Goal: Transaction & Acquisition: Purchase product/service

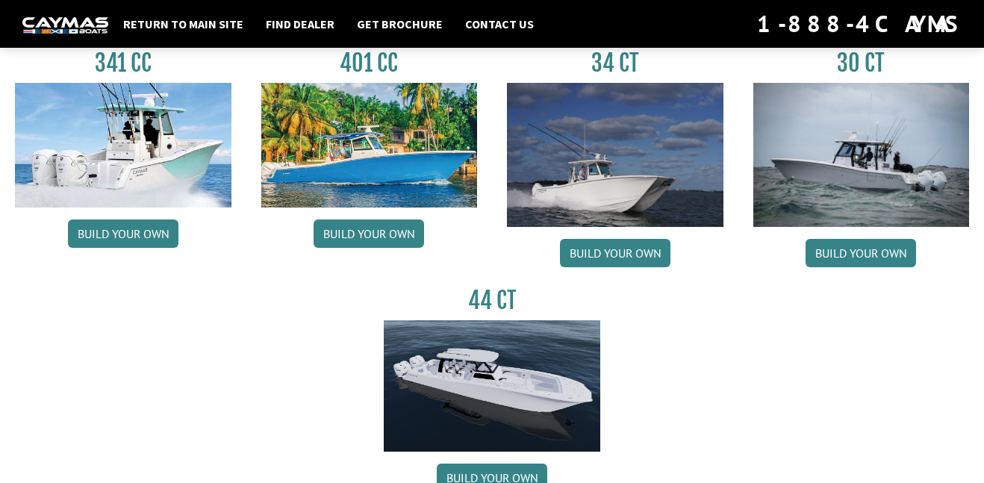
scroll to position [741, 0]
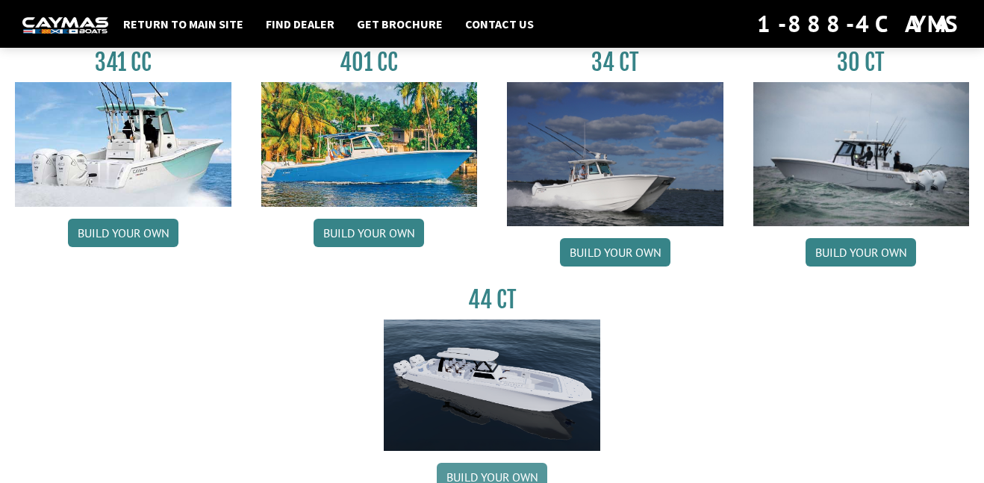
click at [517, 464] on link "Build your own" at bounding box center [492, 477] width 110 height 28
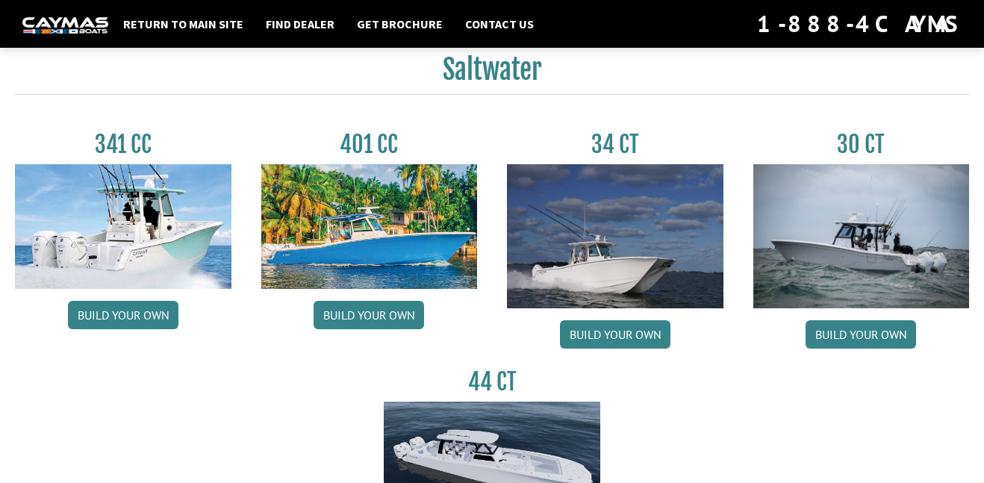
scroll to position [657, 0]
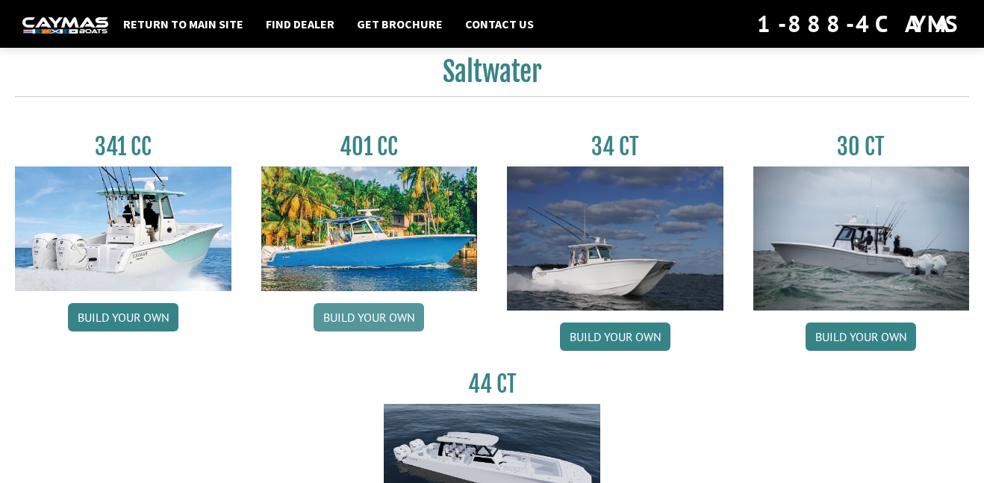
click at [386, 314] on link "Build your own" at bounding box center [368, 317] width 110 height 28
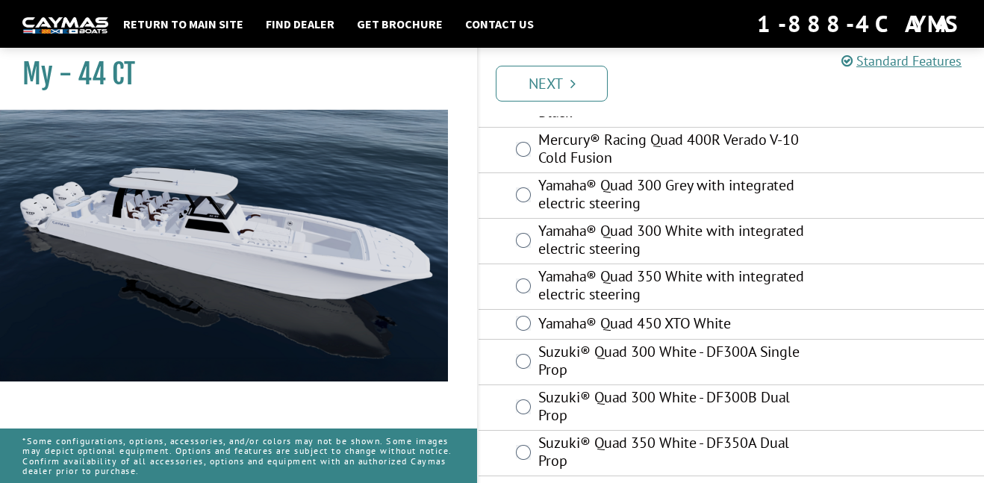
scroll to position [310, 0]
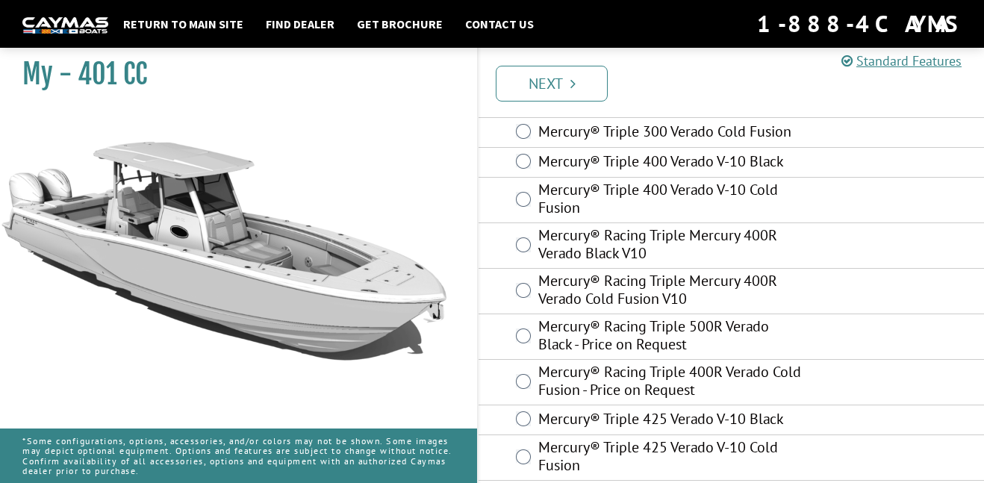
scroll to position [90, 0]
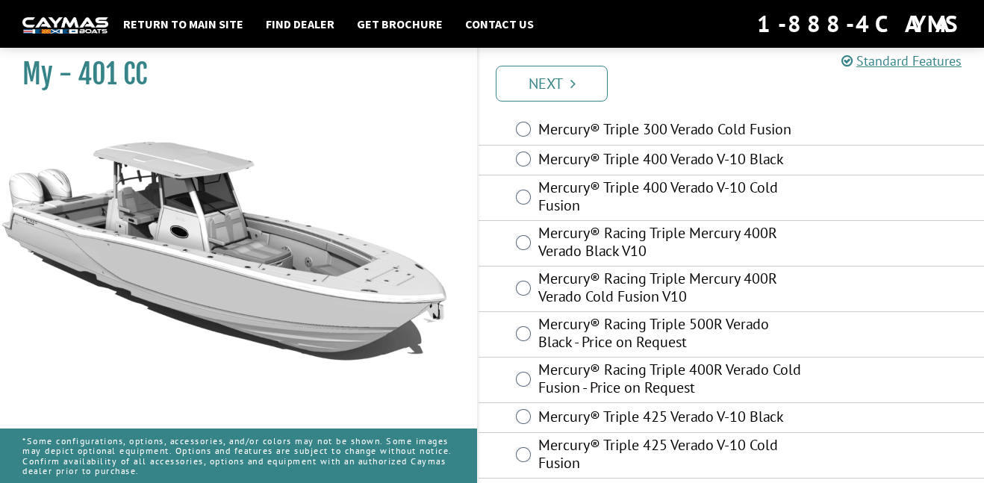
click at [796, 328] on label "Mercury® Racing Triple 500R Verado Black - Price on Request" at bounding box center [671, 335] width 267 height 40
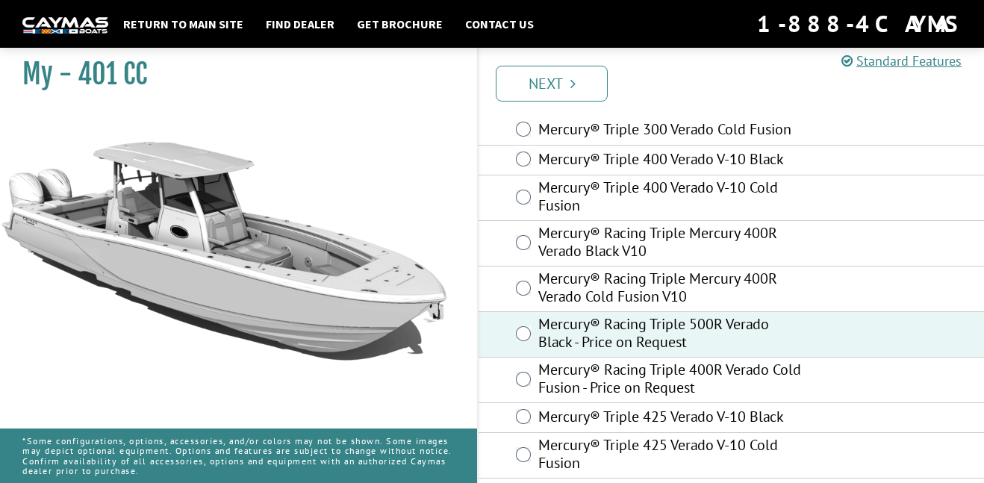
click at [783, 292] on label "Mercury® Racing Triple Mercury 400R Verado Cold Fusion V10" at bounding box center [671, 289] width 267 height 40
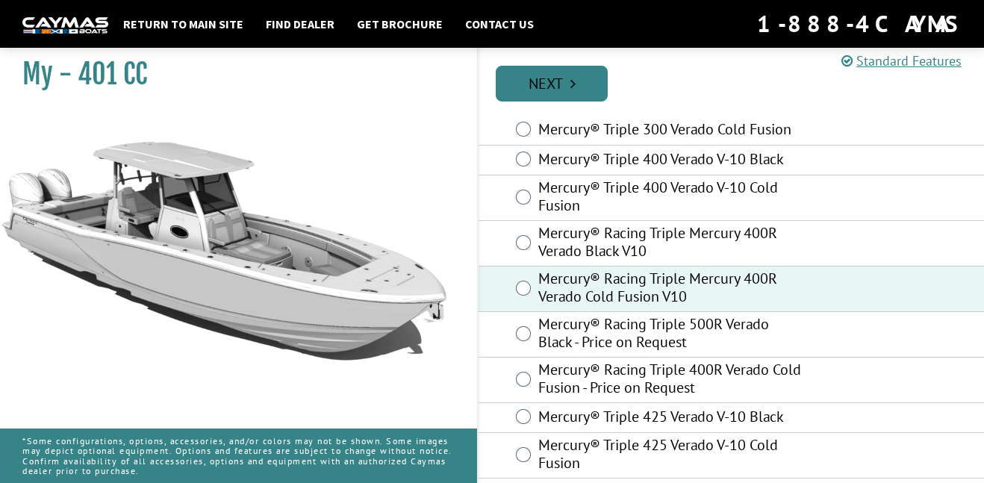
click at [567, 87] on link "Next" at bounding box center [552, 84] width 112 height 36
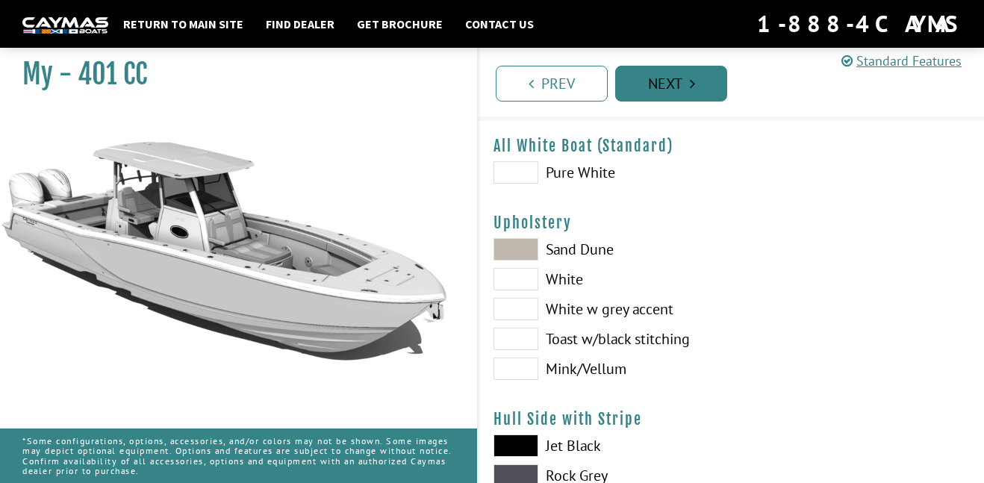
scroll to position [0, 0]
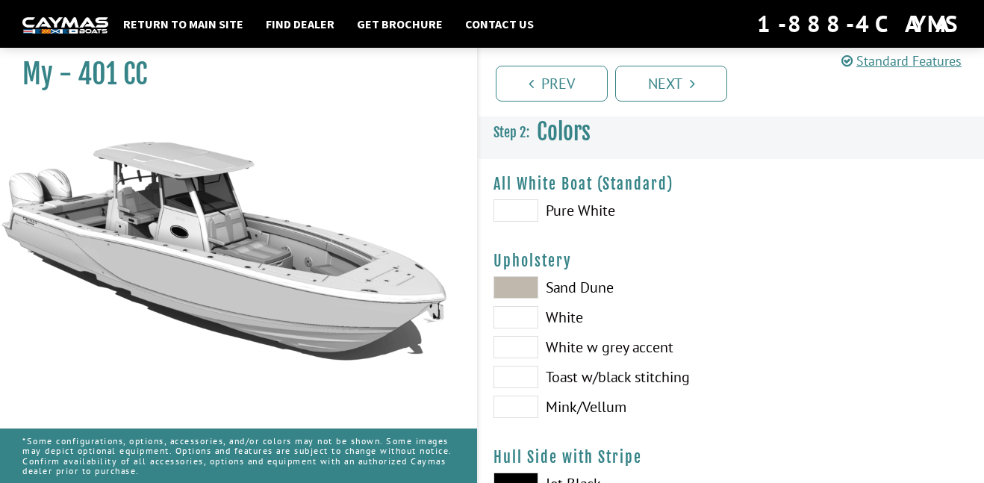
click at [517, 202] on span at bounding box center [515, 210] width 45 height 22
click at [527, 205] on span at bounding box center [515, 210] width 45 height 22
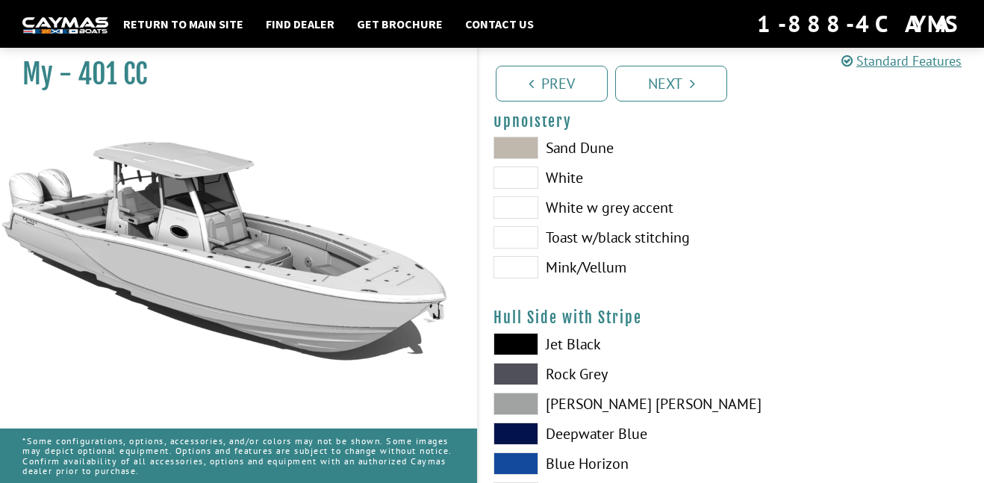
scroll to position [146, 0]
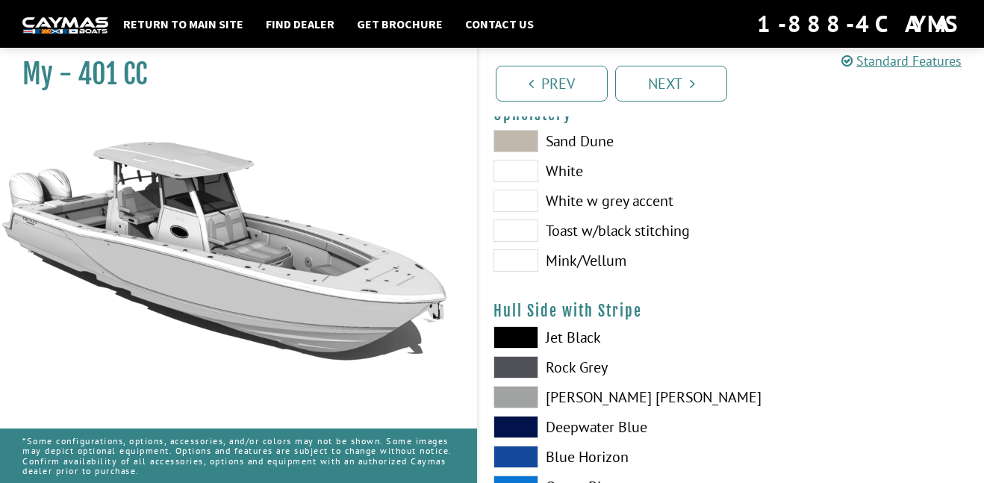
click at [534, 200] on span at bounding box center [515, 201] width 45 height 22
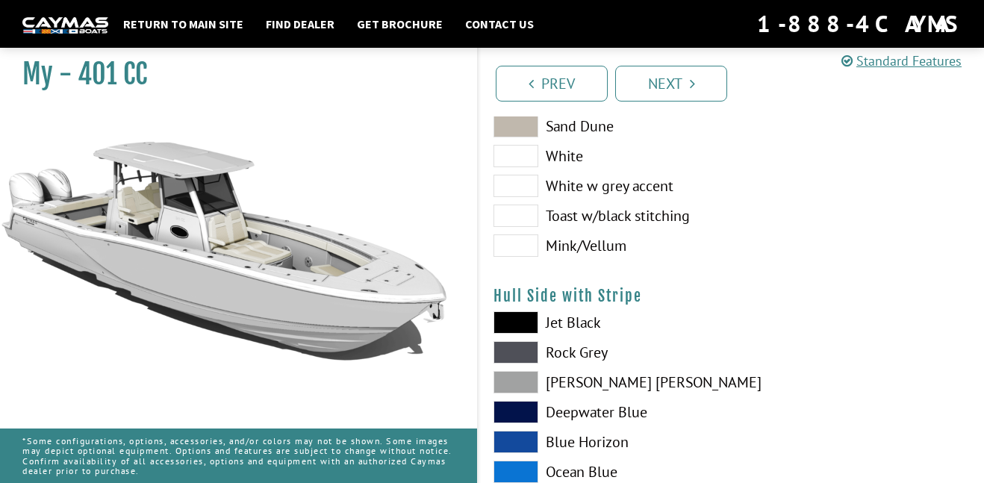
scroll to position [160, 0]
click at [523, 156] on span at bounding box center [515, 157] width 45 height 22
click at [515, 157] on span at bounding box center [515, 157] width 45 height 22
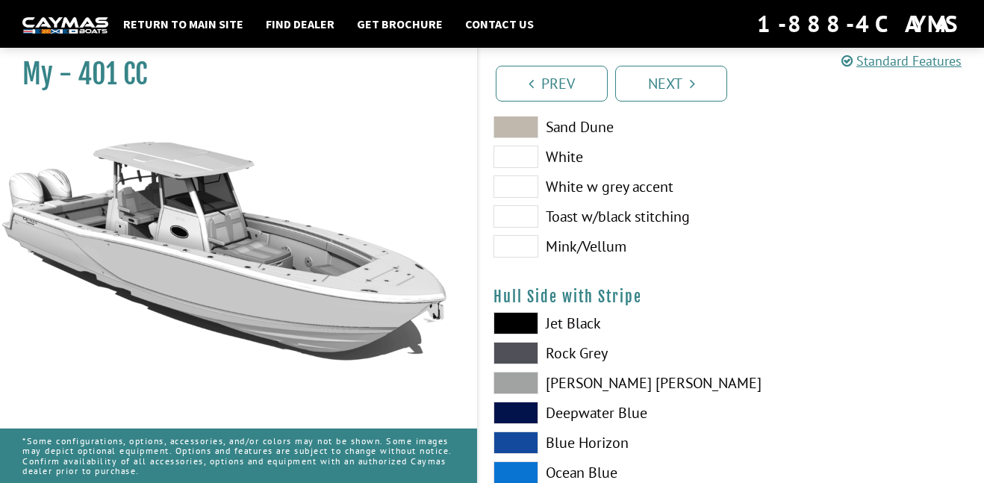
click at [536, 187] on span at bounding box center [515, 186] width 45 height 22
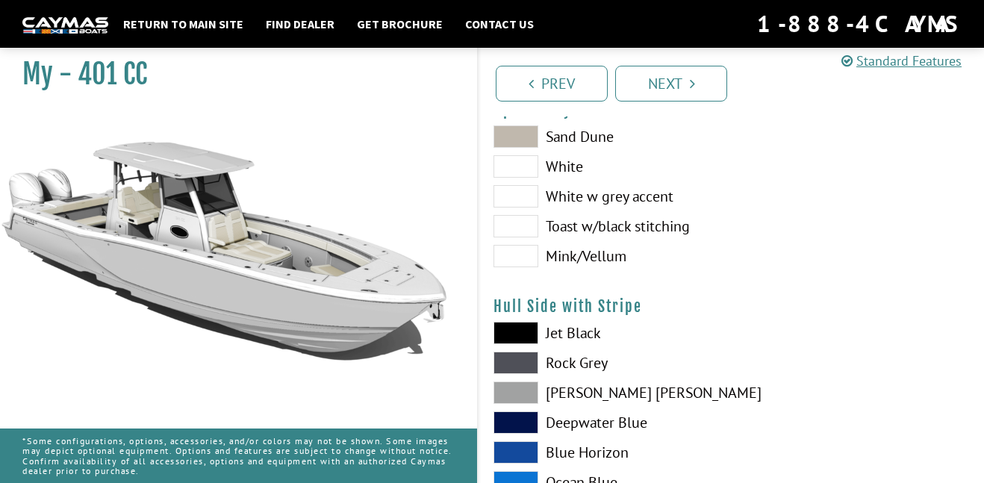
scroll to position [155, 0]
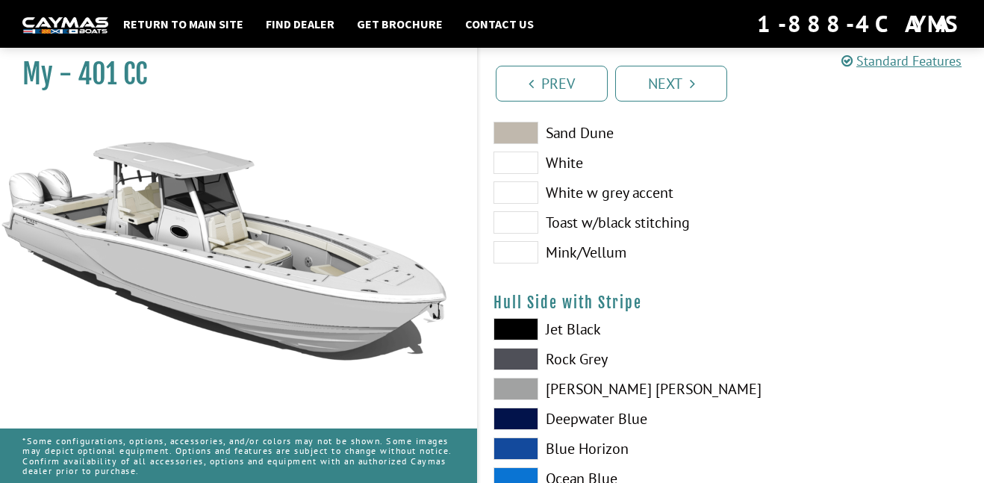
click at [528, 162] on span at bounding box center [515, 163] width 45 height 22
click at [523, 158] on span at bounding box center [515, 163] width 45 height 22
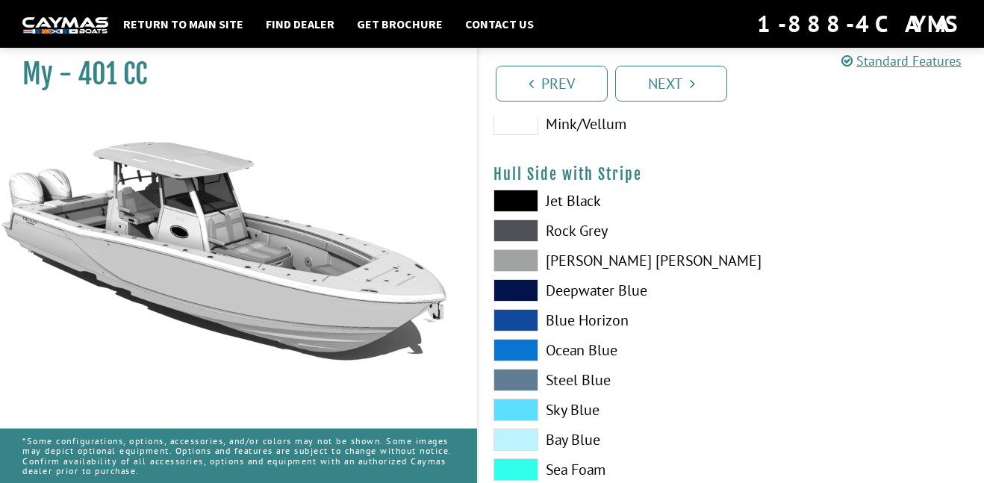
scroll to position [284, 0]
click at [575, 199] on label "Jet Black" at bounding box center [604, 200] width 223 height 22
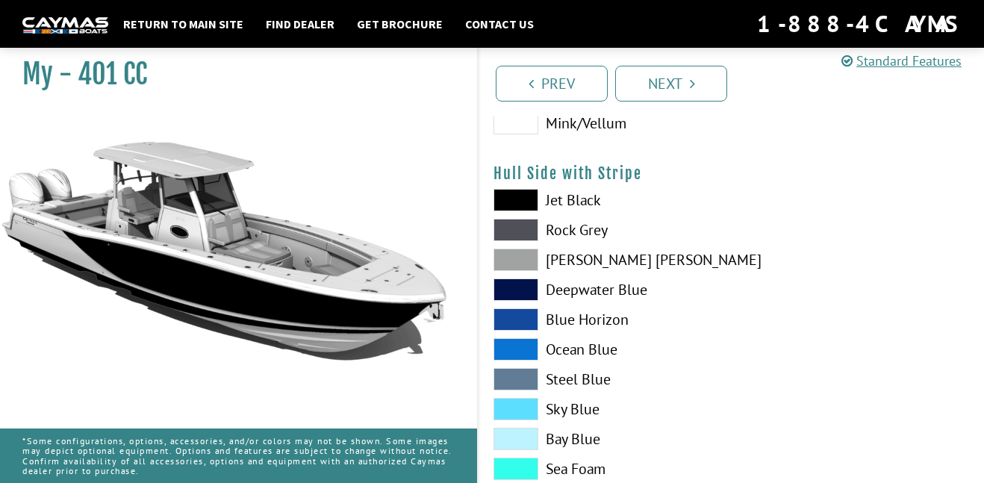
click at [594, 230] on label "Rock Grey" at bounding box center [604, 230] width 223 height 22
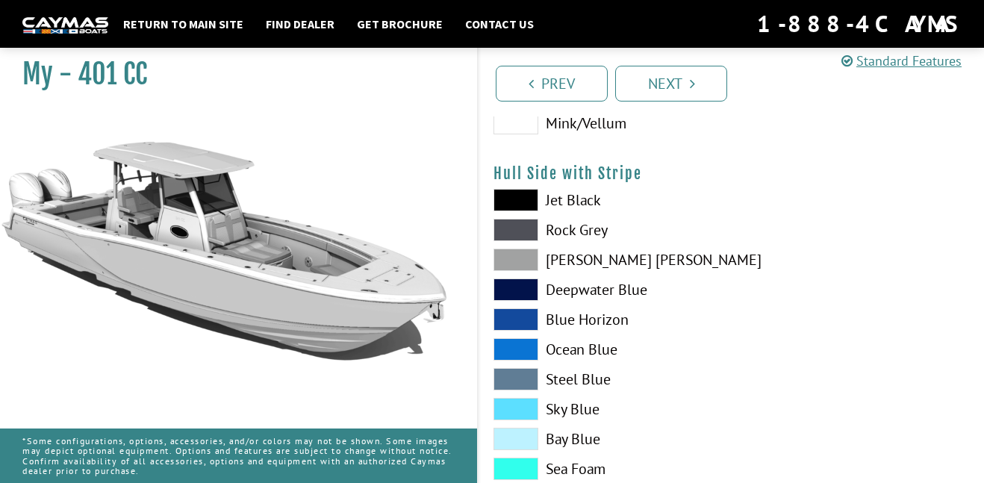
click at [592, 258] on label "[PERSON_NAME] [PERSON_NAME]" at bounding box center [604, 260] width 223 height 22
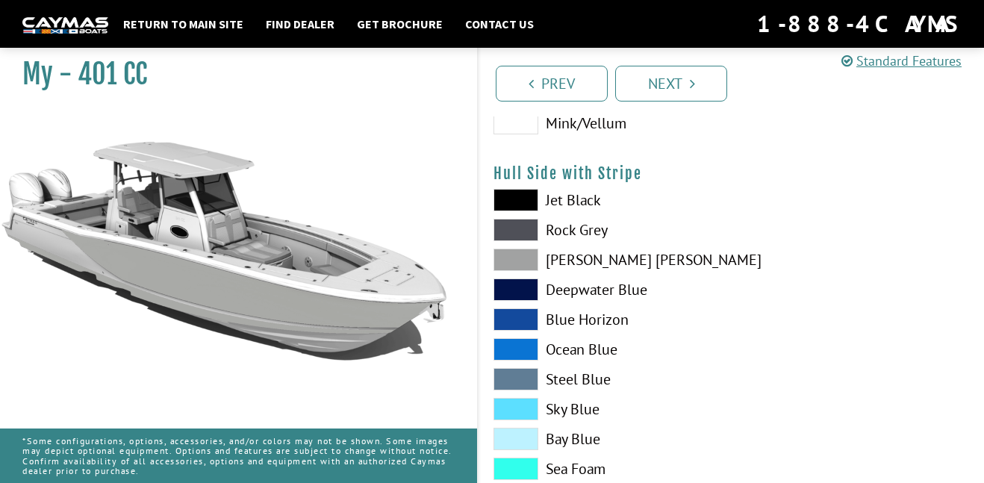
click at [602, 287] on label "Deepwater Blue" at bounding box center [604, 289] width 223 height 22
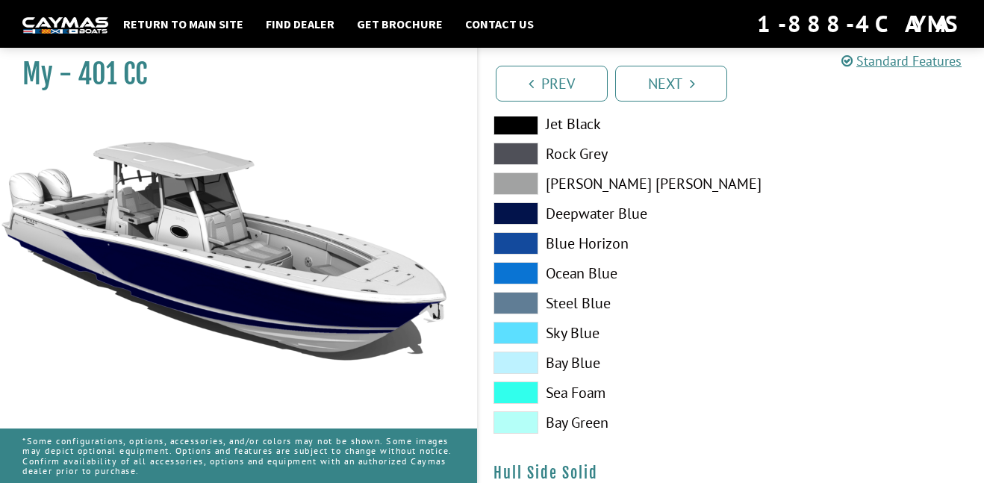
scroll to position [361, 0]
click at [605, 242] on label "Blue Horizon" at bounding box center [604, 242] width 223 height 22
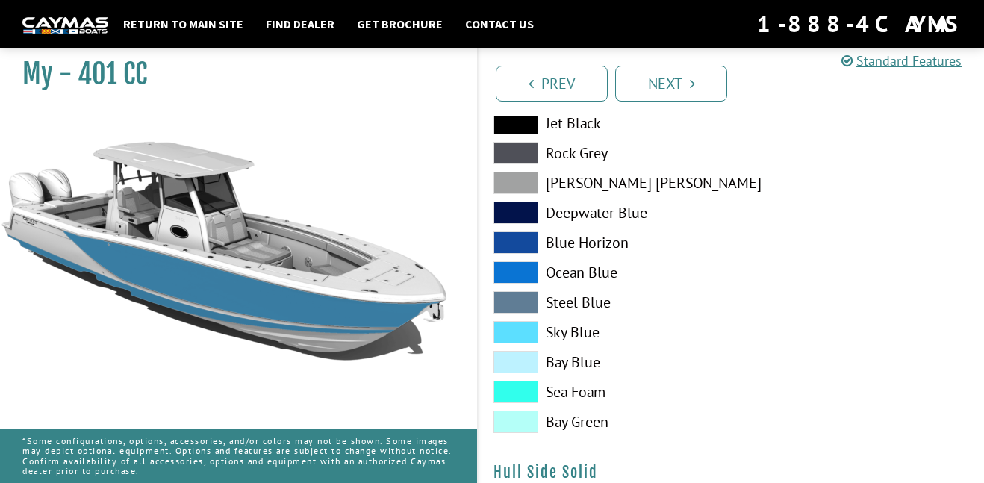
click at [604, 263] on label "Ocean Blue" at bounding box center [604, 272] width 223 height 22
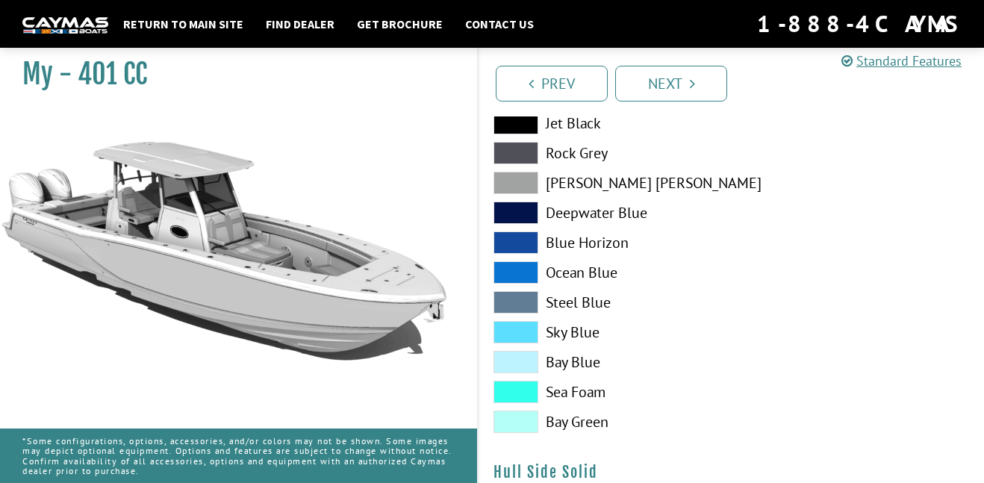
click at [592, 267] on label "Ocean Blue" at bounding box center [604, 272] width 223 height 22
click at [595, 295] on label "Steel Blue" at bounding box center [604, 302] width 223 height 22
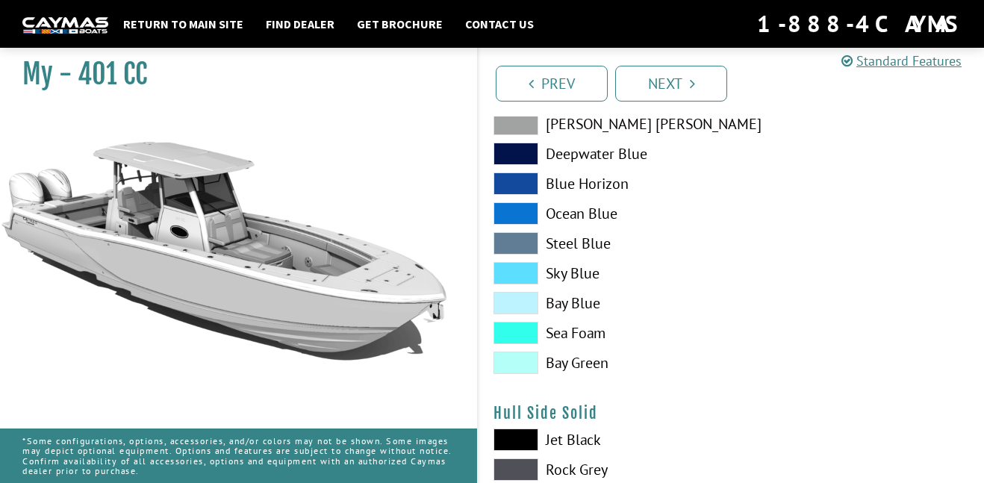
scroll to position [422, 0]
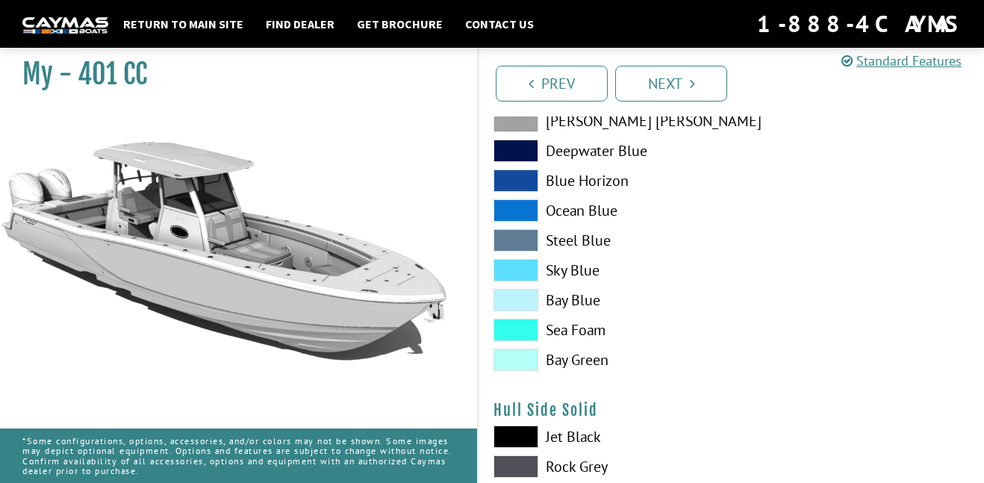
click at [567, 276] on label "Sky Blue" at bounding box center [604, 270] width 223 height 22
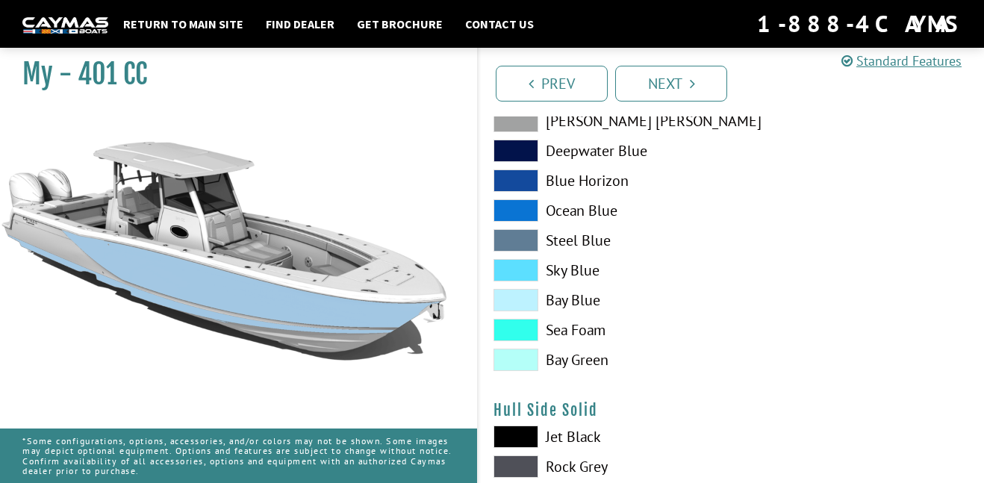
click at [581, 298] on label "Bay Blue" at bounding box center [604, 300] width 223 height 22
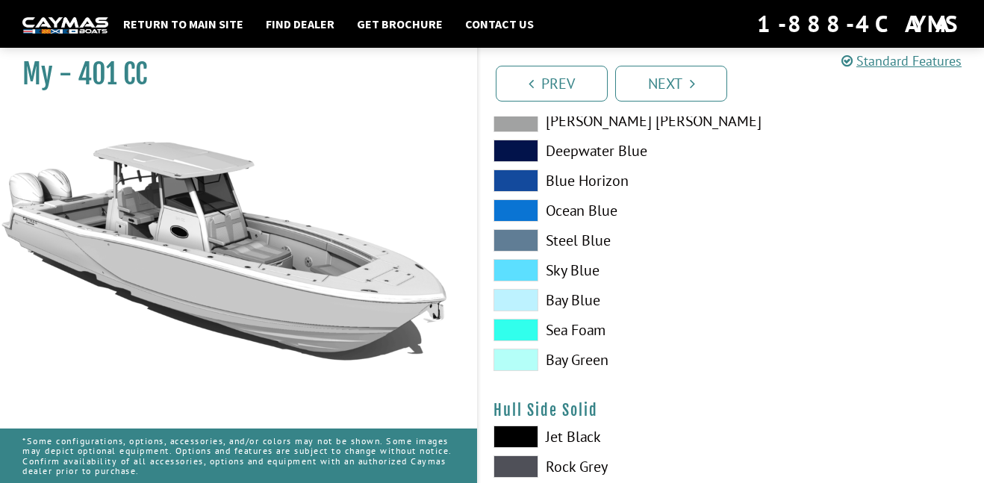
click at [582, 274] on label "Sky Blue" at bounding box center [604, 270] width 223 height 22
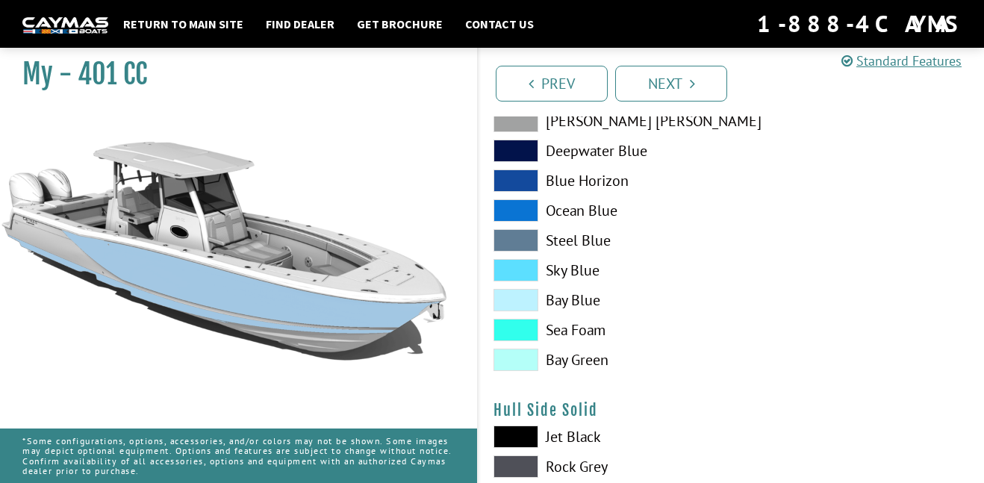
click at [590, 327] on label "Sea Foam" at bounding box center [604, 330] width 223 height 22
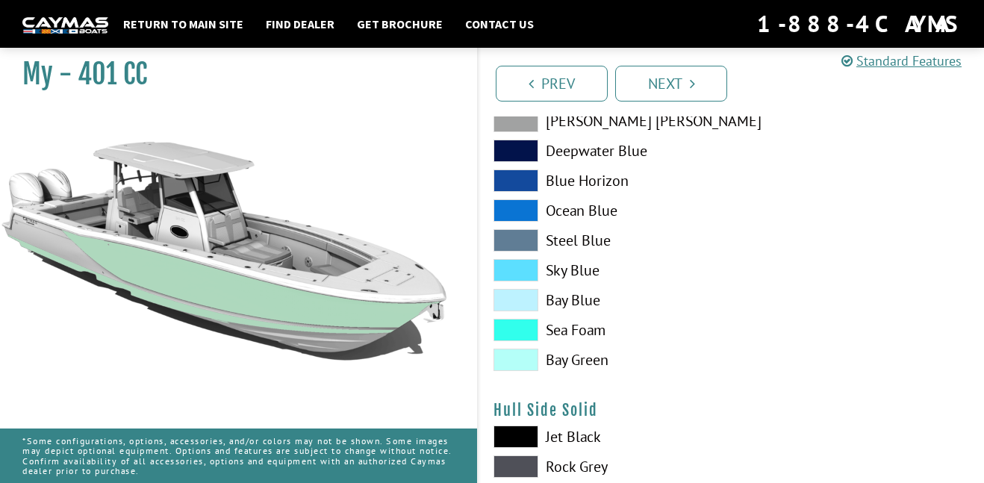
click at [599, 357] on label "Bay Green" at bounding box center [604, 360] width 223 height 22
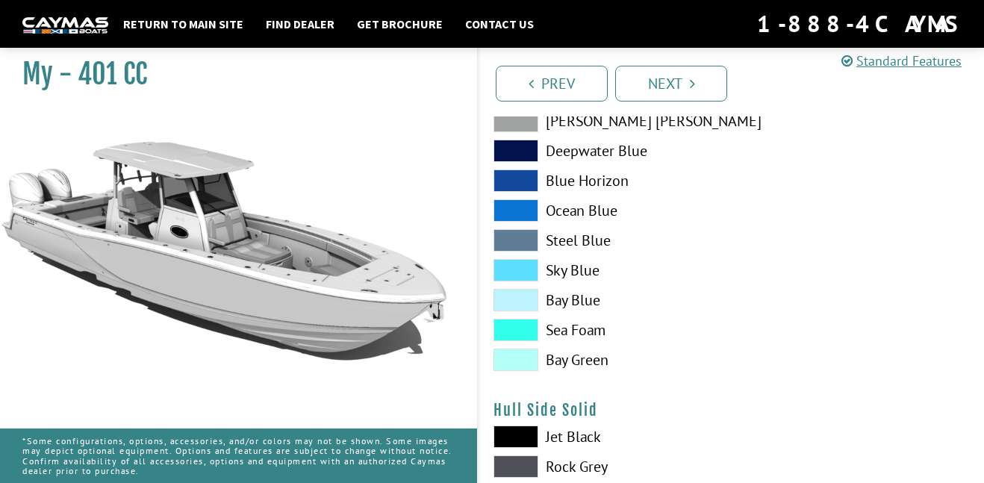
click at [584, 269] on label "Sky Blue" at bounding box center [604, 270] width 223 height 22
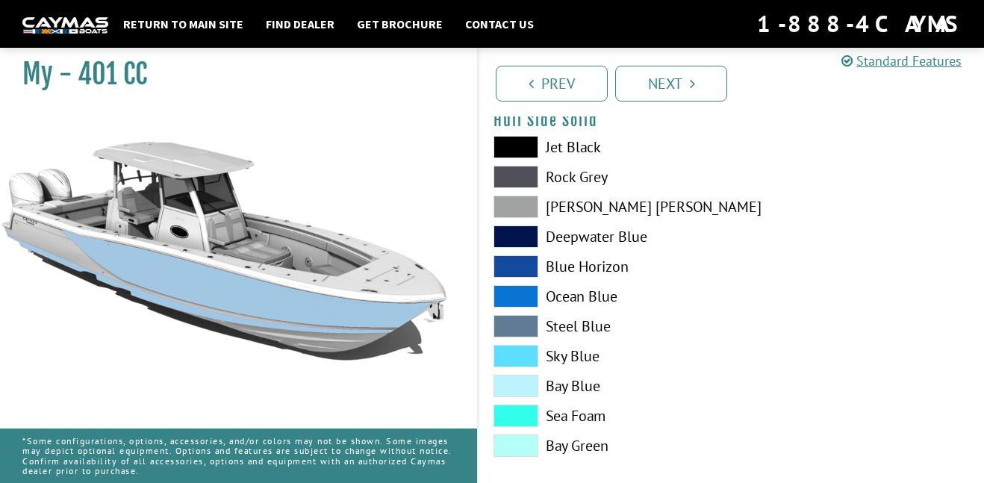
scroll to position [715, 0]
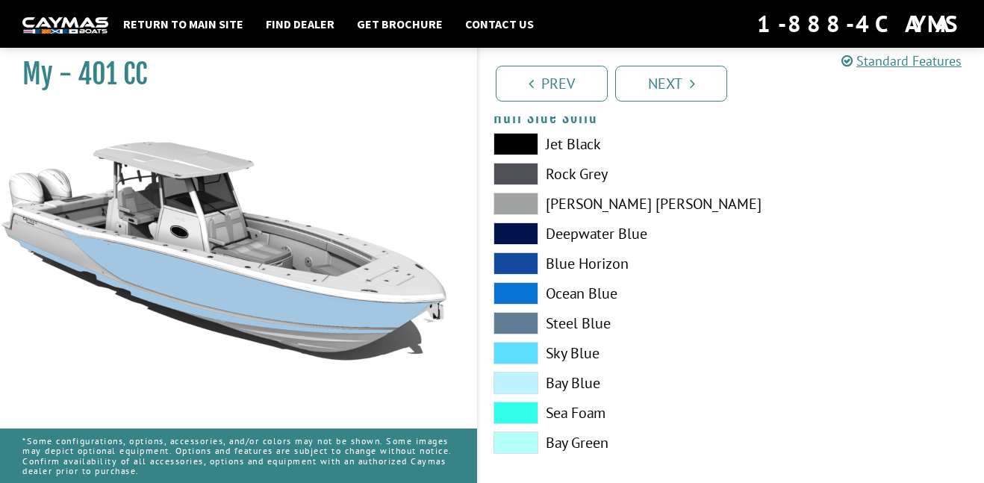
click at [599, 349] on label "Sky Blue" at bounding box center [604, 353] width 223 height 22
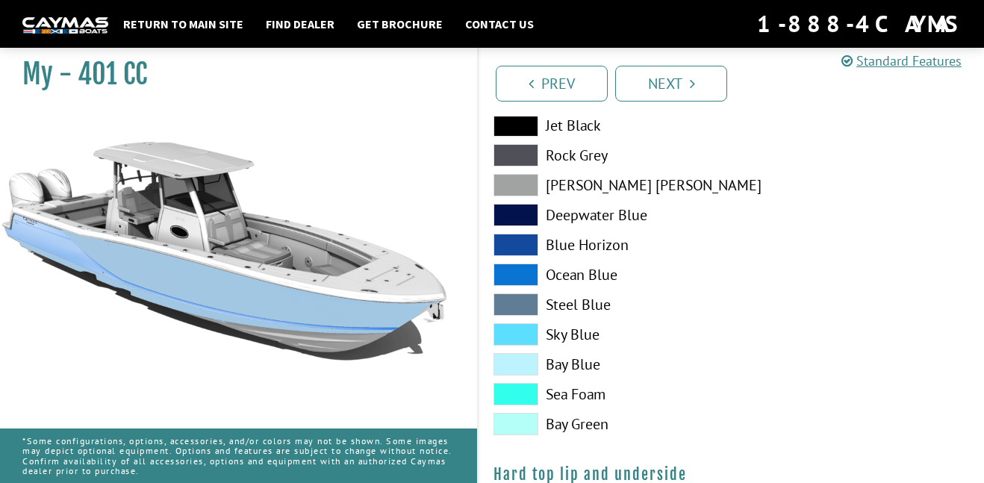
scroll to position [1114, 0]
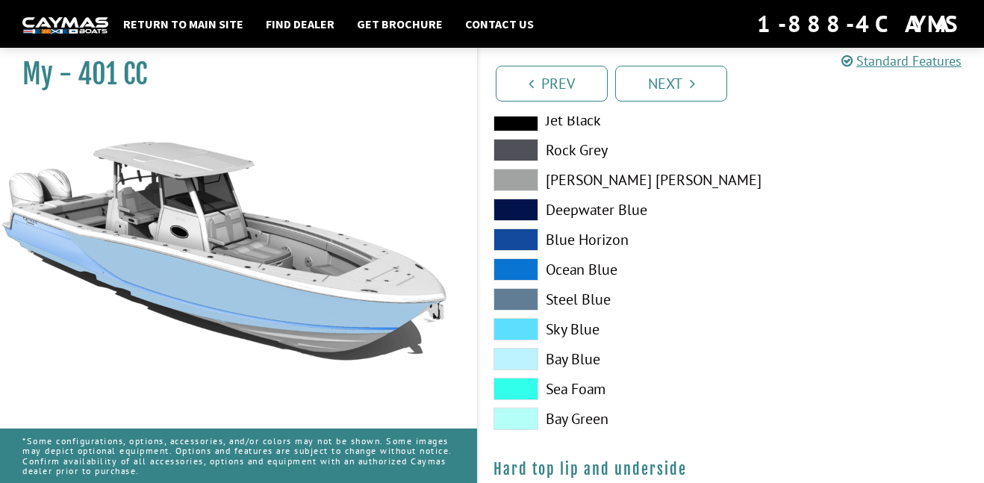
click at [589, 329] on label "Sky Blue" at bounding box center [604, 329] width 223 height 22
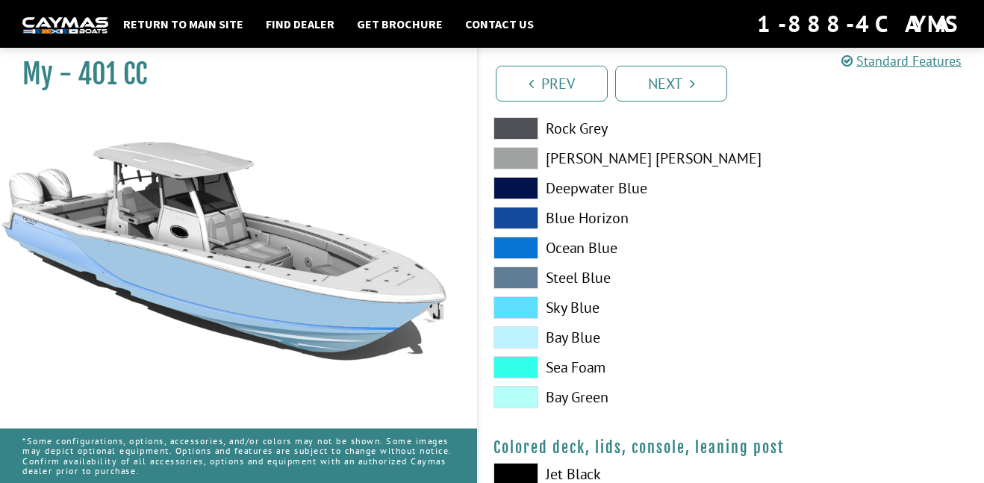
scroll to position [1519, 0]
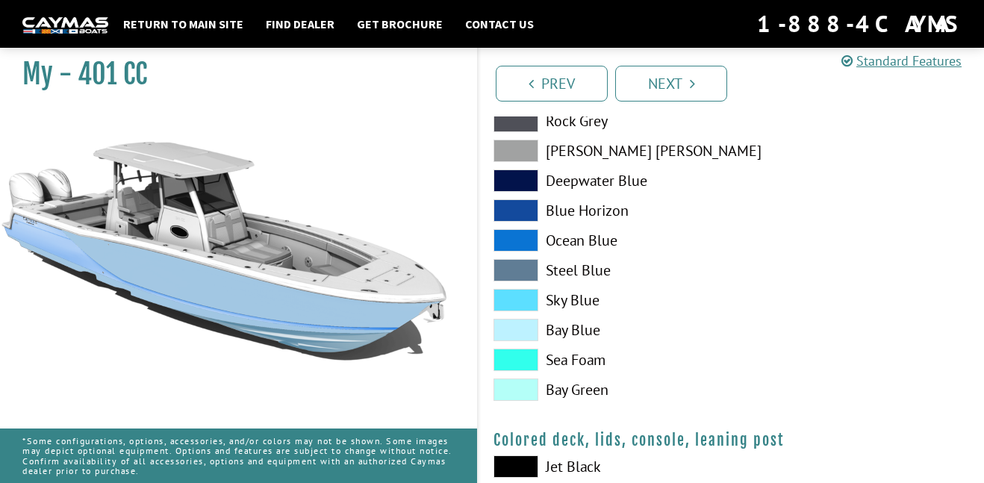
click at [595, 305] on label "Sky Blue" at bounding box center [604, 300] width 223 height 22
click at [593, 331] on label "Bay Blue" at bounding box center [604, 330] width 223 height 22
click at [599, 358] on label "Sea Foam" at bounding box center [604, 360] width 223 height 22
click at [617, 366] on label "Sea Foam" at bounding box center [604, 360] width 223 height 22
click at [609, 384] on label "Bay Green" at bounding box center [604, 389] width 223 height 22
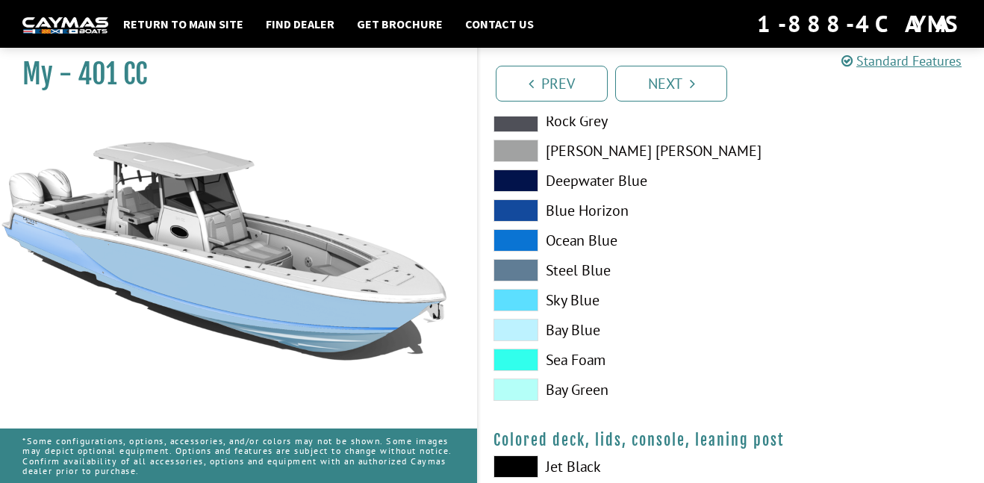
click at [580, 295] on label "Sky Blue" at bounding box center [604, 300] width 223 height 22
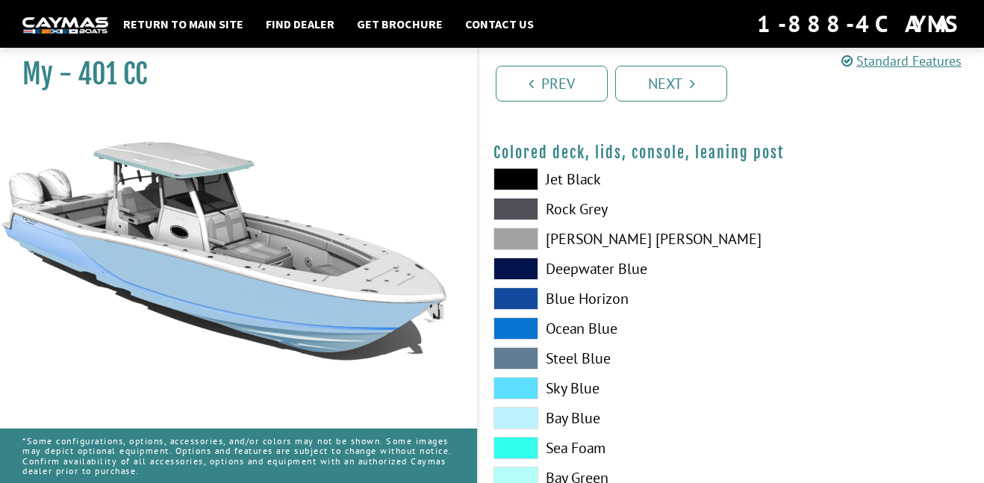
scroll to position [1826, 0]
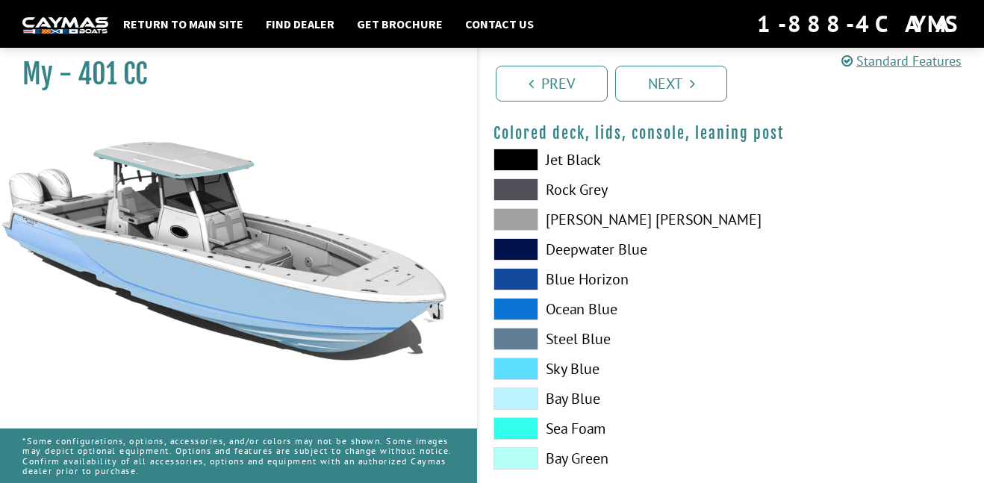
click at [529, 366] on span at bounding box center [515, 369] width 45 height 22
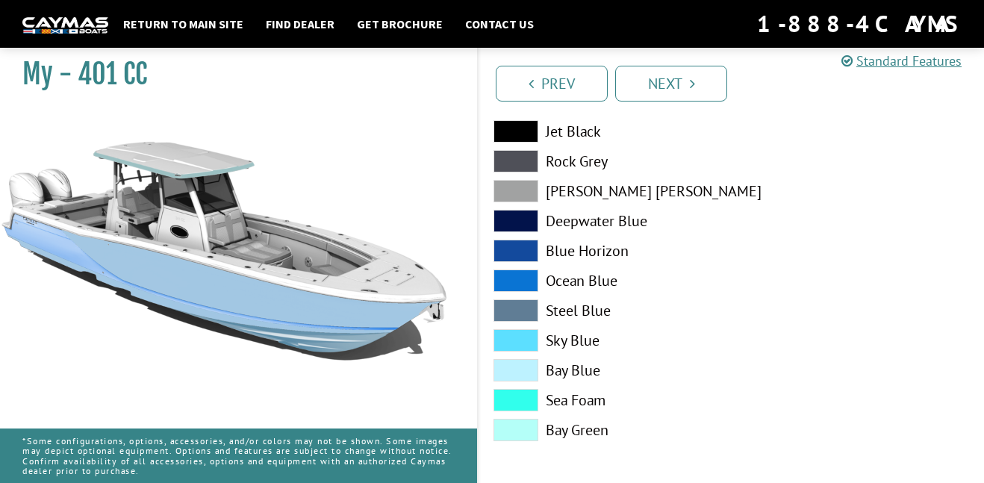
scroll to position [1856, 0]
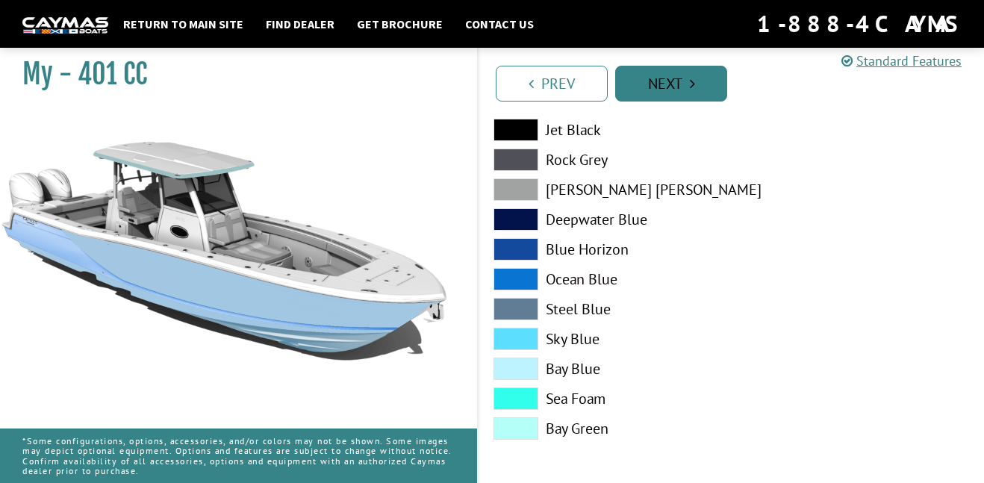
click at [675, 84] on link "Next" at bounding box center [671, 84] width 112 height 36
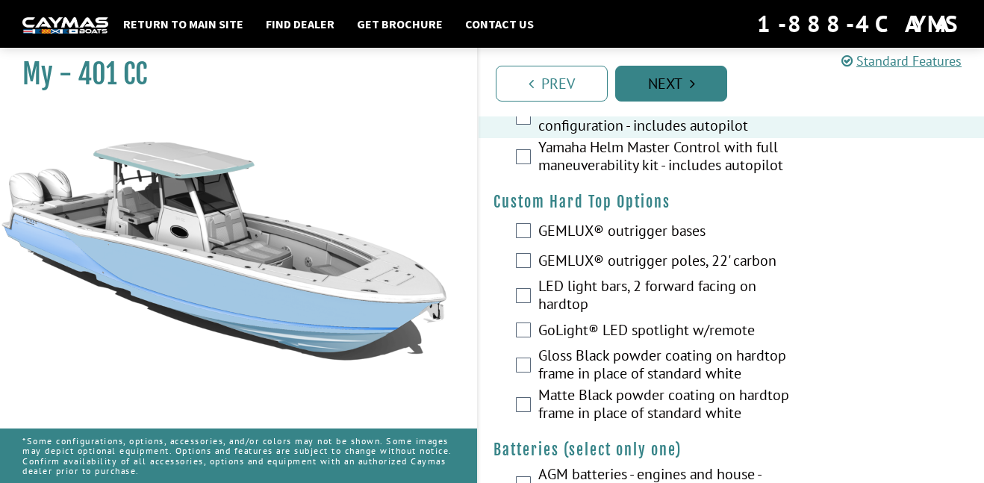
scroll to position [142, 0]
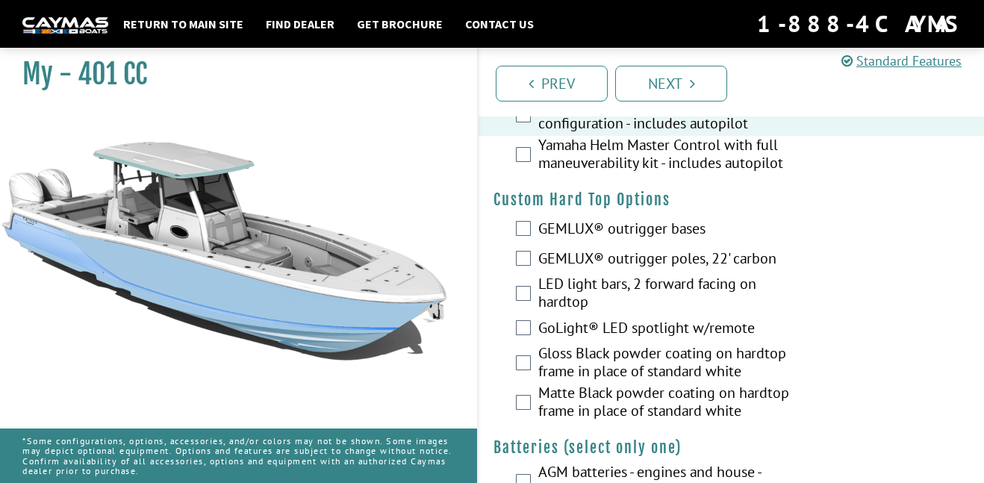
click at [621, 321] on label "GoLight® LED spotlight w/remote" at bounding box center [671, 330] width 267 height 22
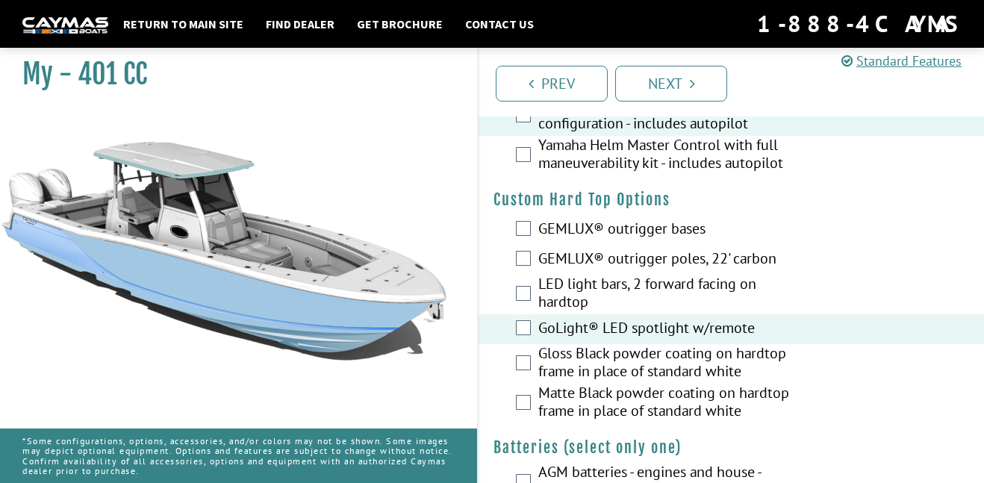
click at [623, 279] on label "LED light bars, 2 forward facing on hardtop" at bounding box center [671, 295] width 267 height 40
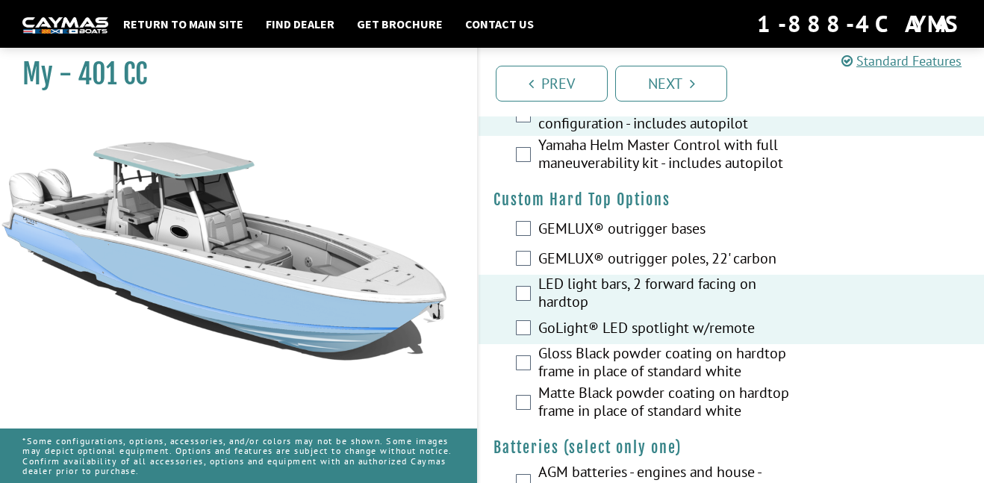
click at [639, 253] on label "GEMLUX® outrigger poles, 22' carbon" at bounding box center [671, 260] width 267 height 22
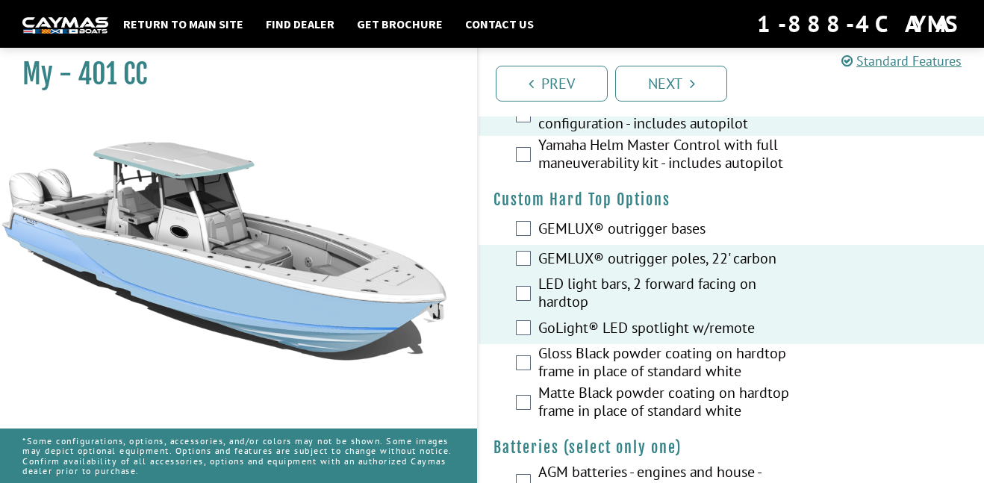
click at [568, 293] on label "LED light bars, 2 forward facing on hardtop" at bounding box center [671, 295] width 267 height 40
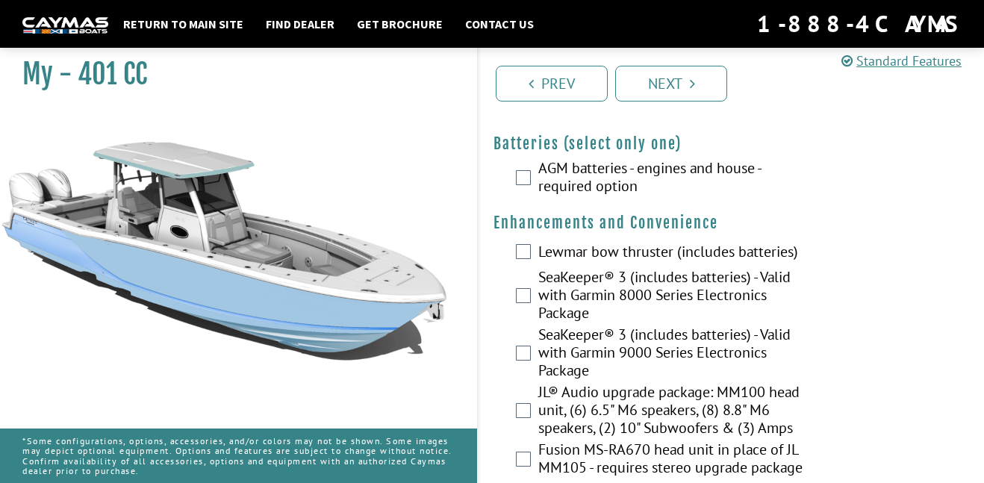
scroll to position [446, 0]
click at [743, 280] on label "SeaKeeper® 3 (includes batteries) - Valid with Garmin 8000 Series Electronics P…" at bounding box center [671, 295] width 267 height 57
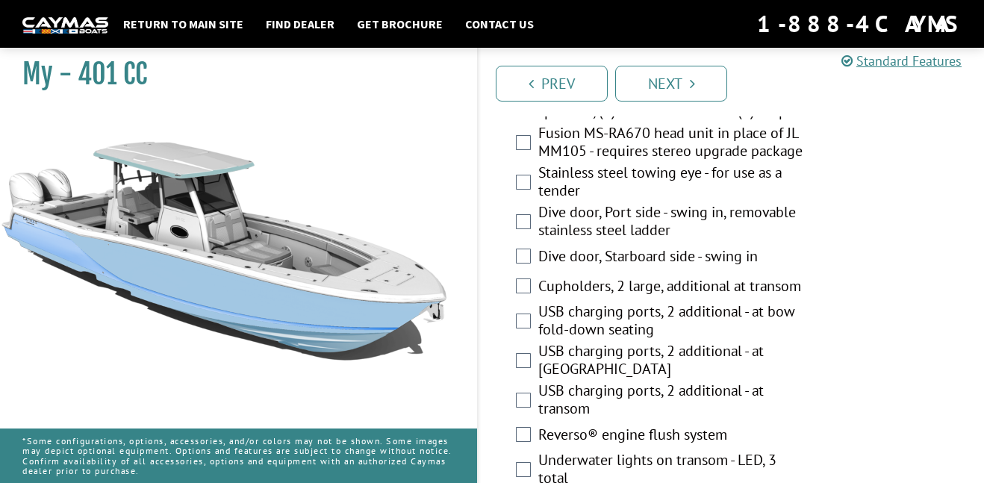
scroll to position [766, 0]
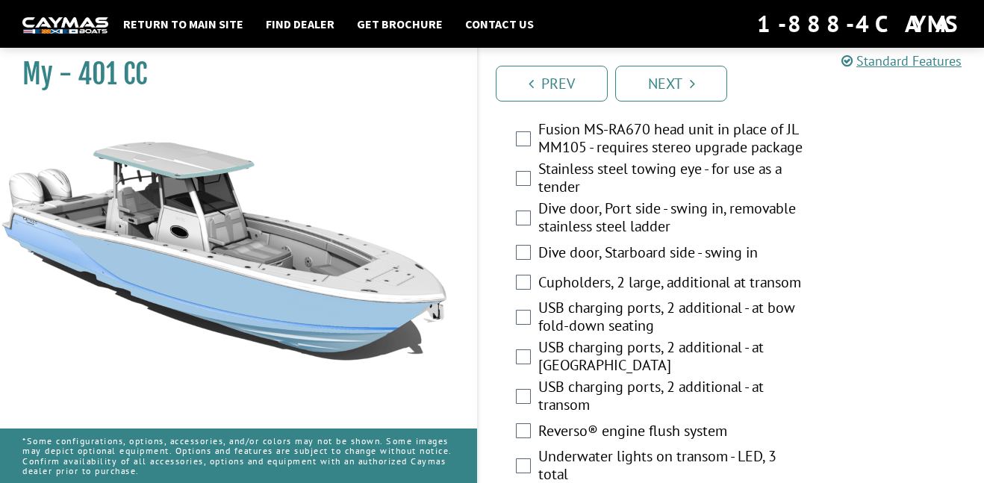
click at [793, 208] on label "Dive door, Port side - swing in, removable stainless steel ladder" at bounding box center [671, 219] width 267 height 40
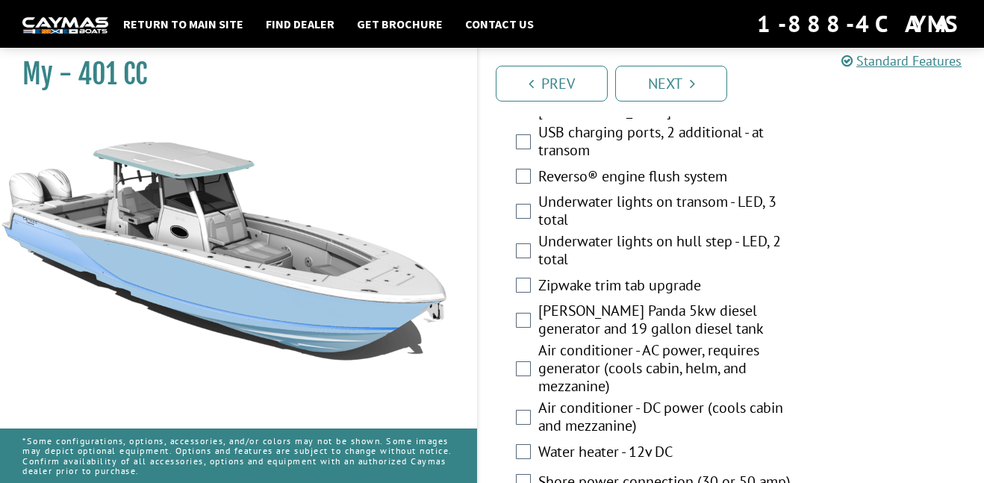
scroll to position [1022, 0]
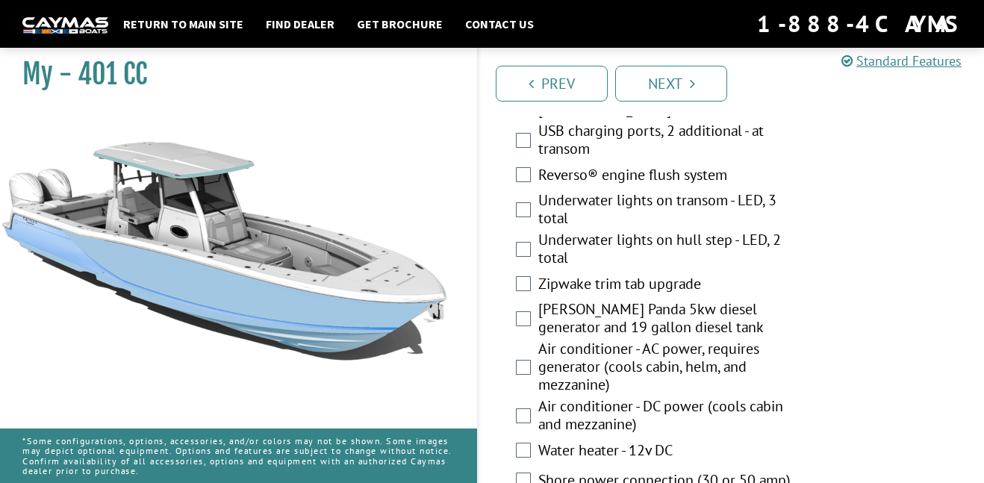
click at [765, 196] on label "Underwater lights on transom - LED, 3 total" at bounding box center [671, 211] width 267 height 40
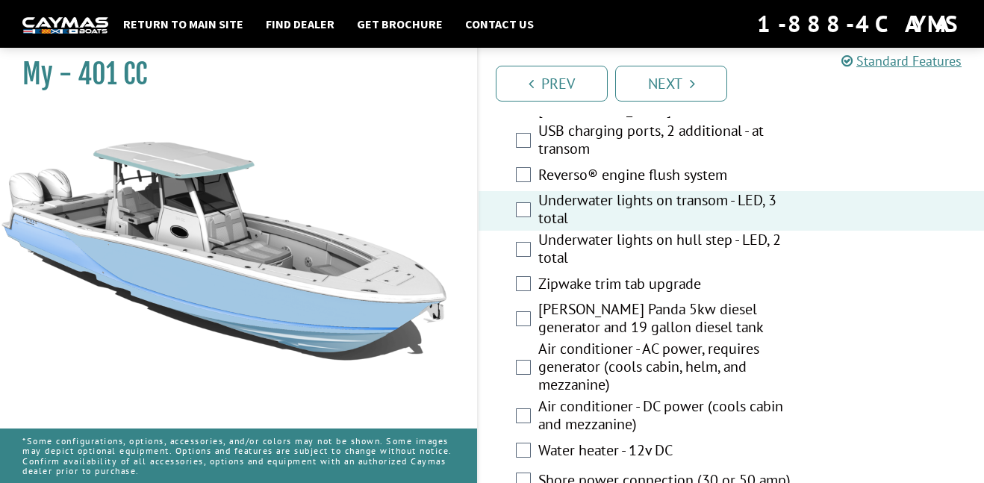
click at [782, 240] on label "Underwater lights on hull step - LED, 2 total" at bounding box center [671, 251] width 267 height 40
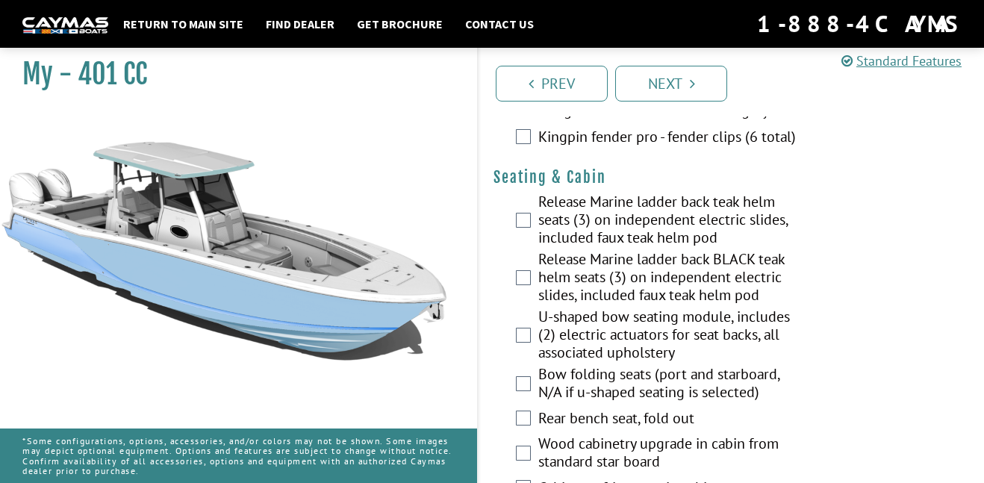
scroll to position [1523, 0]
click at [739, 232] on label "Release Marine ladder back teak helm seats (3) on independent electric slides, …" at bounding box center [671, 220] width 267 height 57
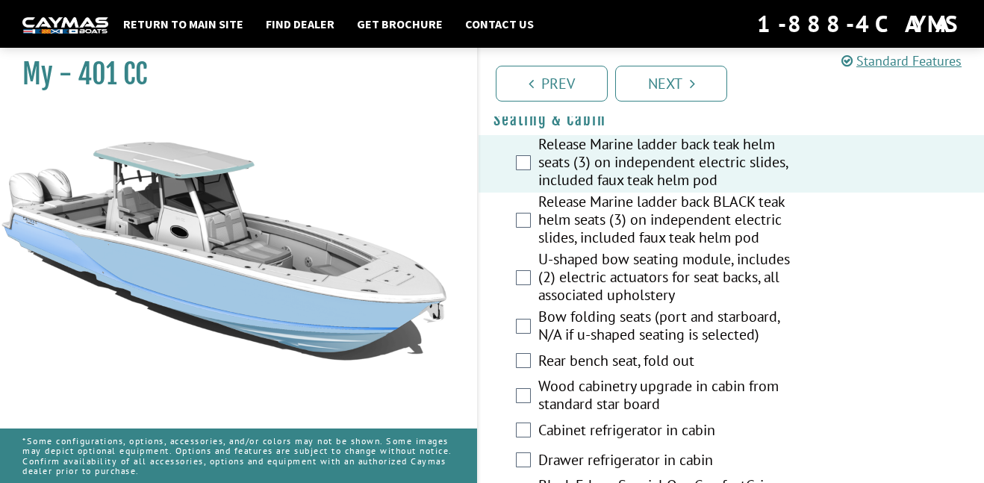
scroll to position [1585, 0]
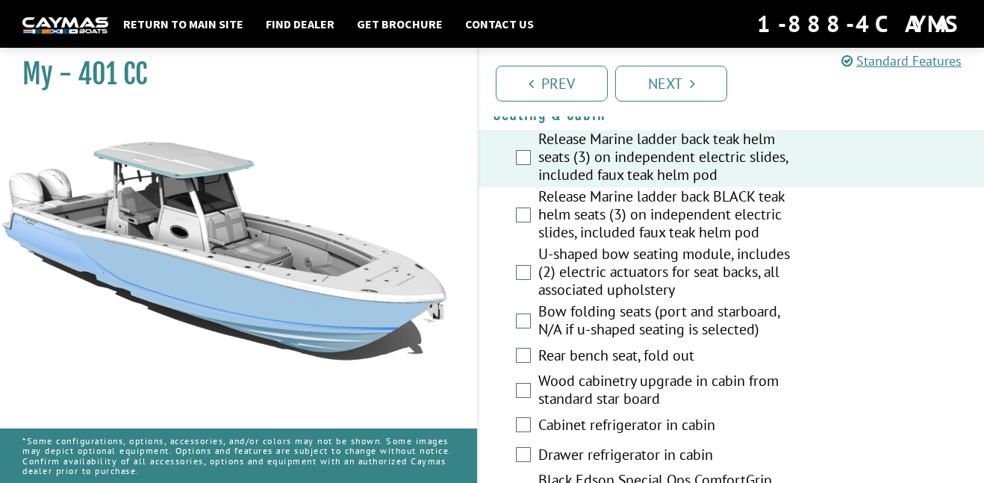
click at [763, 261] on label "U-shaped bow seating module, includes (2) electric actuators for seat backs, al…" at bounding box center [671, 273] width 267 height 57
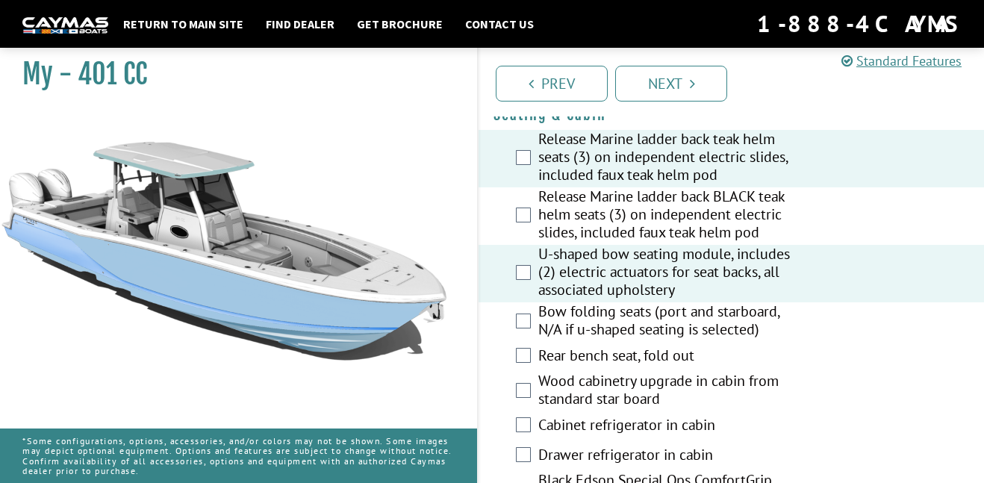
click at [746, 317] on label "Bow folding seats (port and starboard, N/A if u-shaped seating is selected)" at bounding box center [671, 322] width 267 height 40
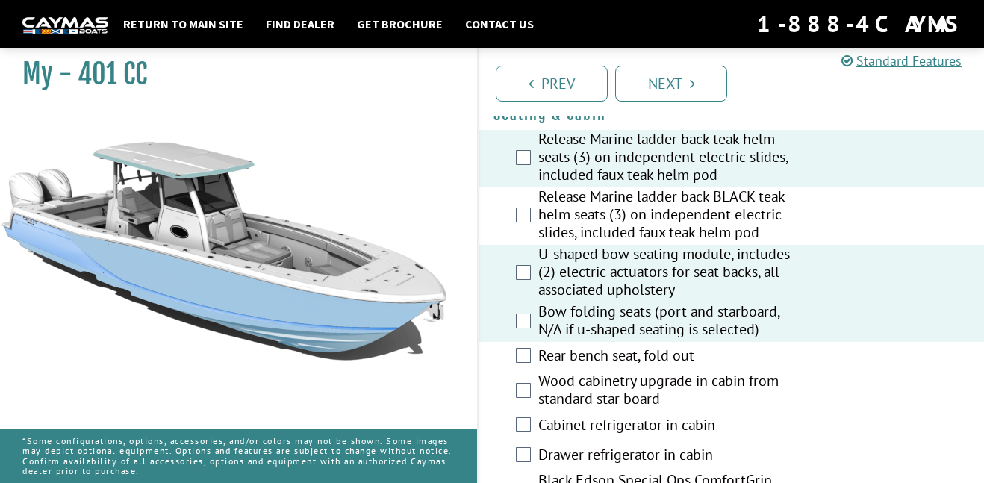
click at [740, 311] on label "Bow folding seats (port and starboard, N/A if u-shaped seating is selected)" at bounding box center [671, 322] width 267 height 40
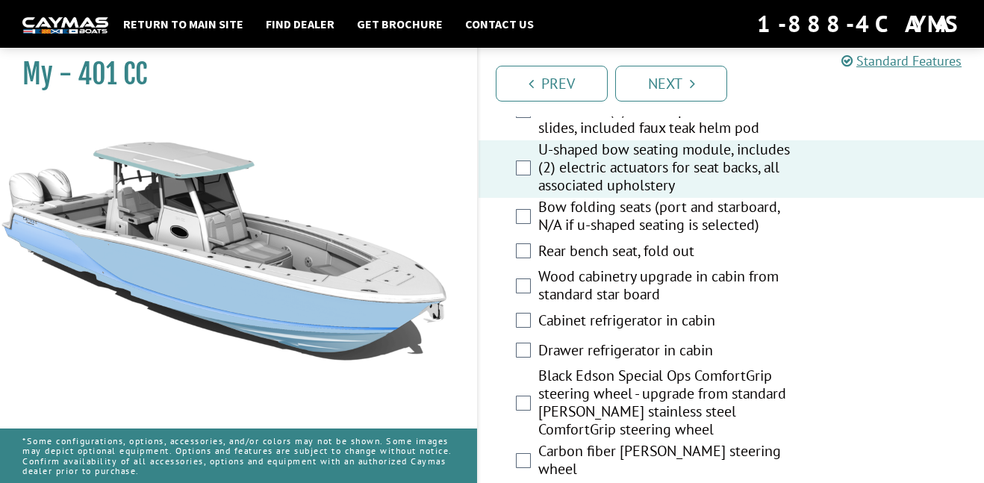
scroll to position [1692, 0]
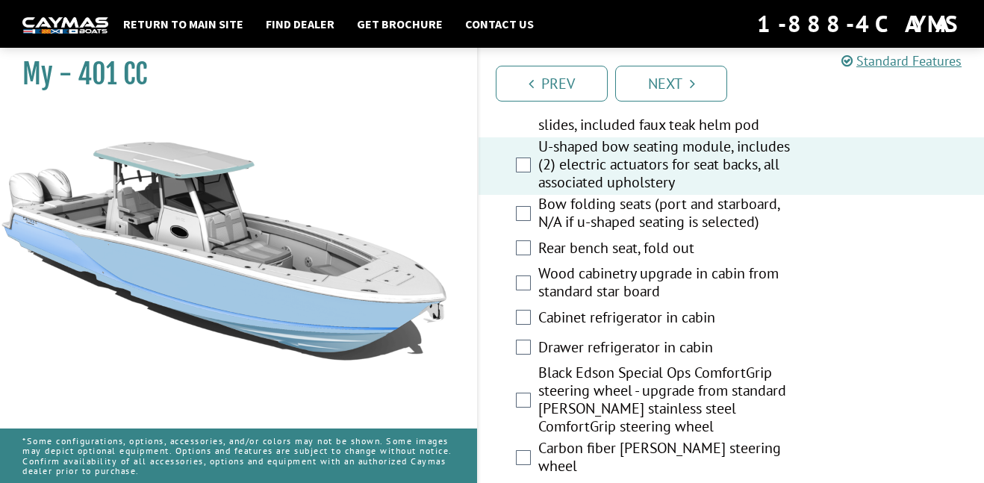
click at [753, 273] on label "Wood cabinetry upgrade in cabin from standard star board" at bounding box center [671, 284] width 267 height 40
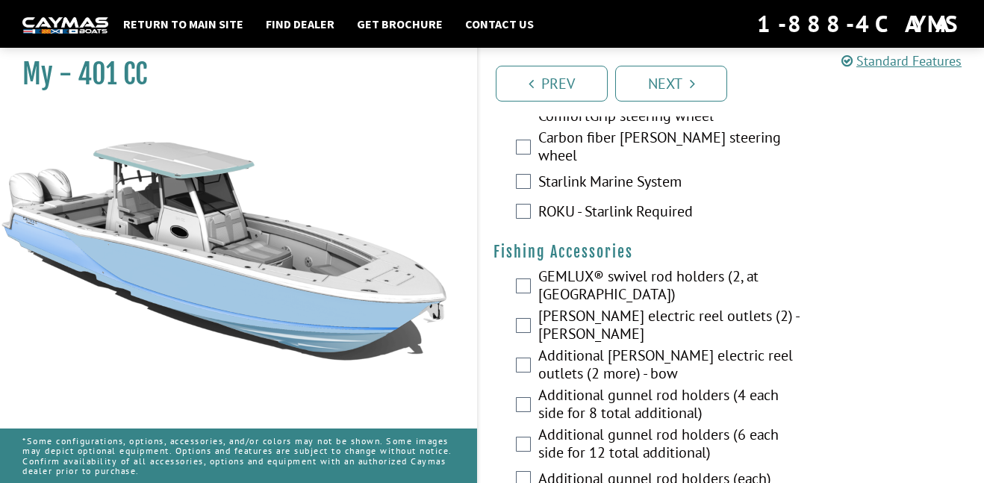
scroll to position [2004, 0]
click at [605, 208] on label "ROKU - Starlink Required" at bounding box center [671, 212] width 267 height 22
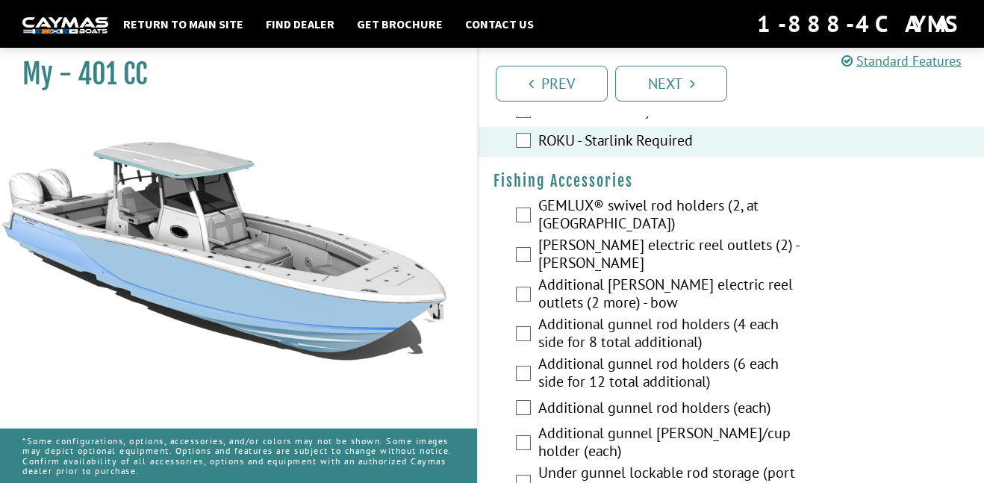
scroll to position [2079, 0]
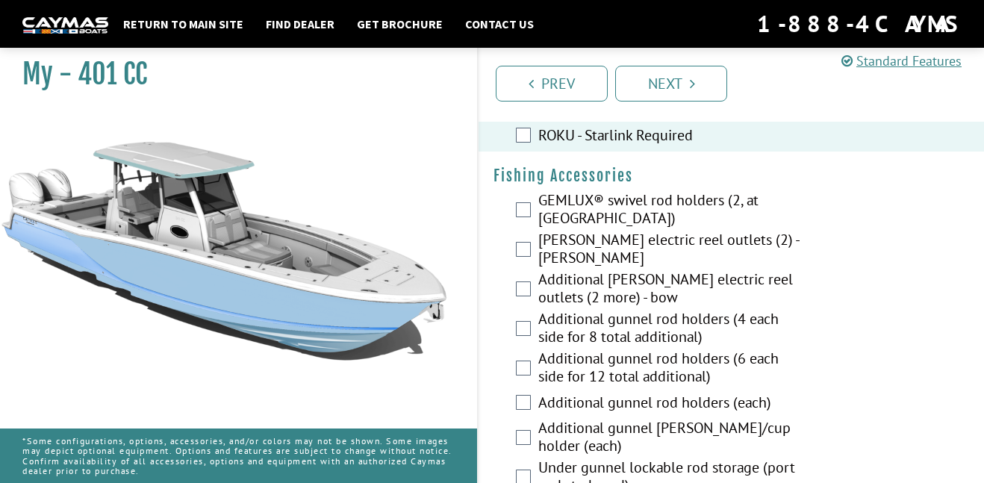
click at [724, 241] on label "[PERSON_NAME] electric reel outlets (2) - [PERSON_NAME]" at bounding box center [671, 251] width 267 height 40
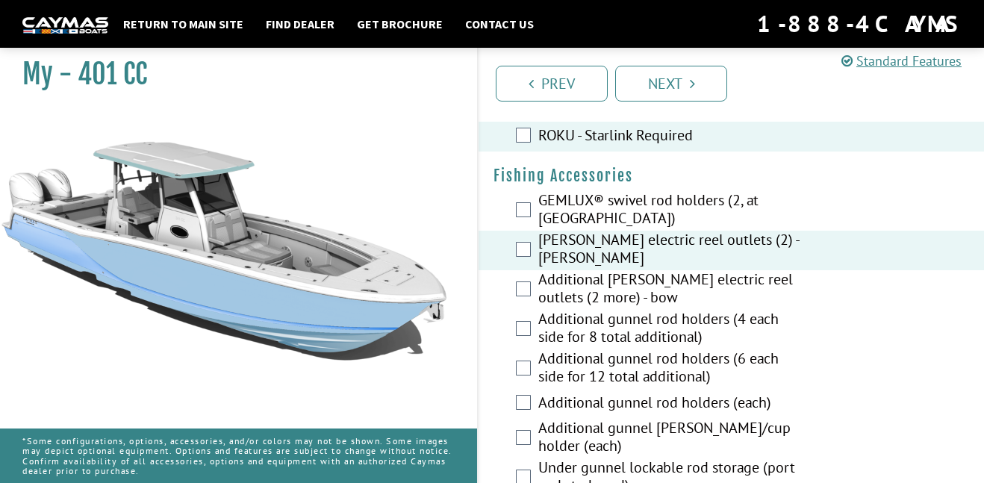
click at [749, 270] on label "Additional [PERSON_NAME] electric reel outlets (2 more) - bow" at bounding box center [671, 290] width 267 height 40
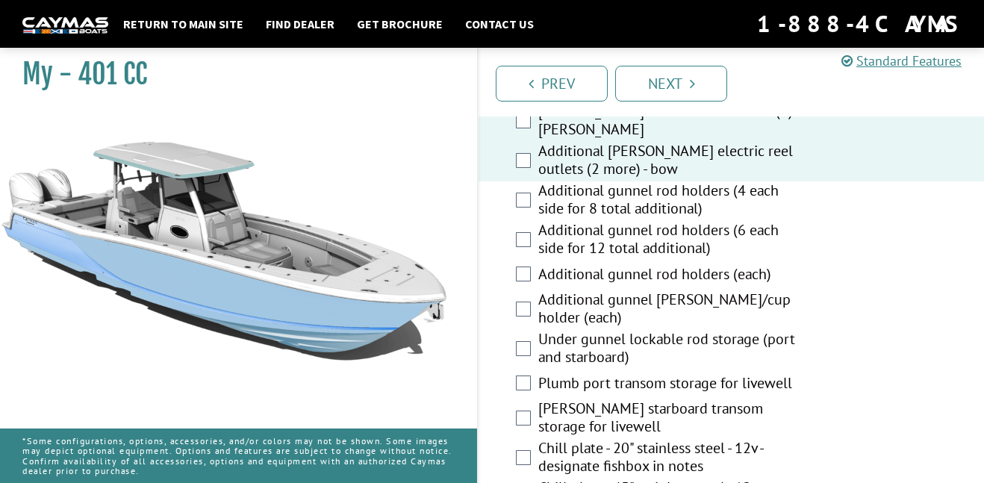
scroll to position [2212, 0]
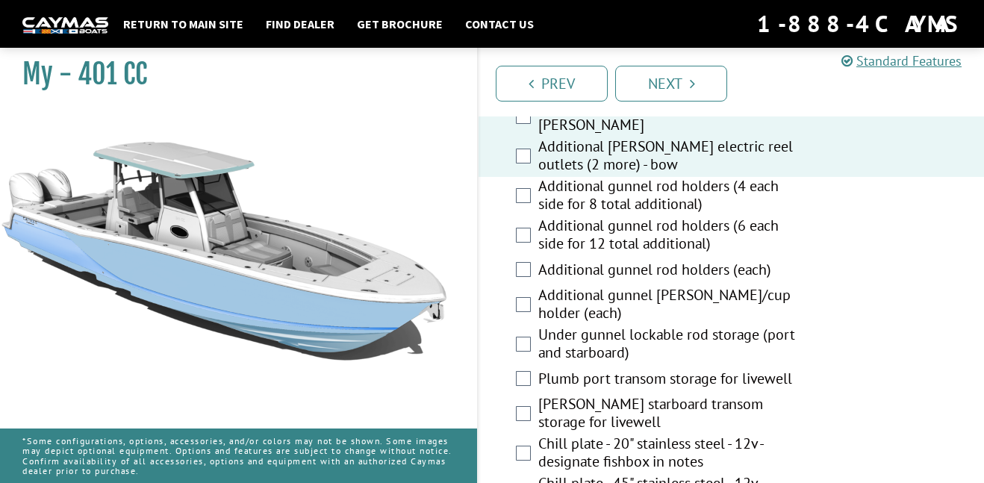
click at [769, 177] on label "Additional gunnel rod holders (4 each side for 8 total additional)" at bounding box center [671, 197] width 267 height 40
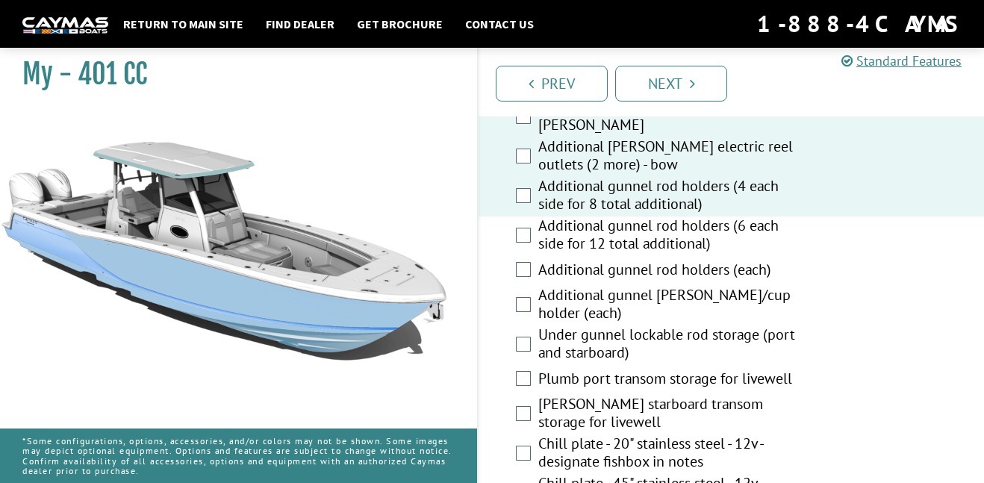
click at [780, 216] on label "Additional gunnel rod holders (6 each side for 12 total additional)" at bounding box center [671, 236] width 267 height 40
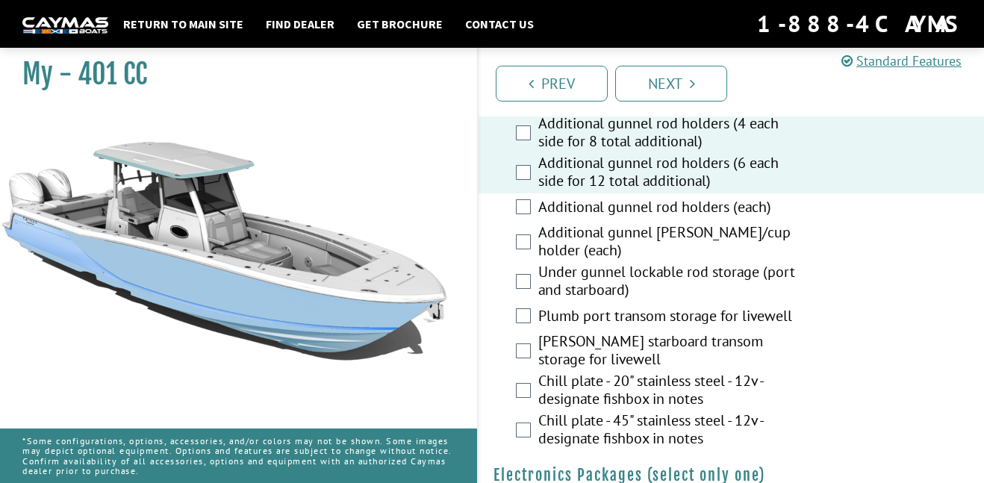
scroll to position [2281, 0]
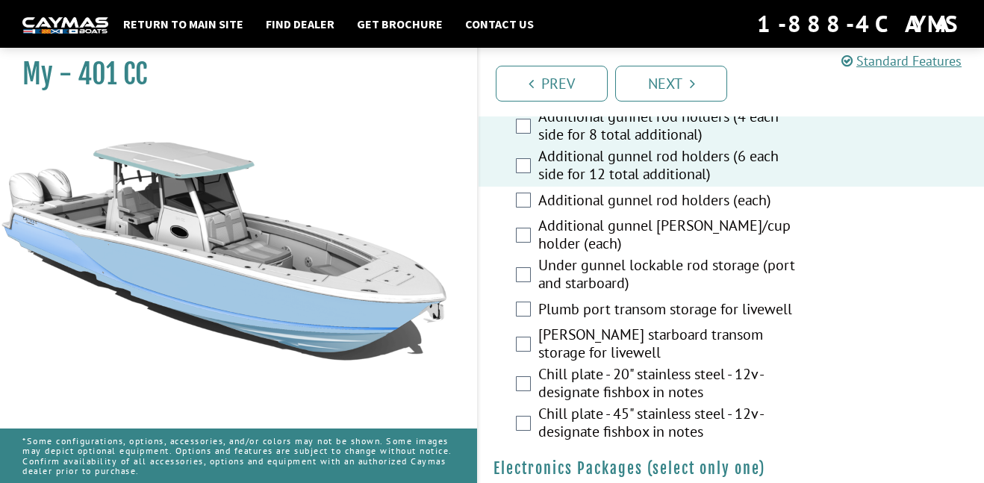
click at [773, 191] on label "Additional gunnel rod holders (each)" at bounding box center [671, 202] width 267 height 22
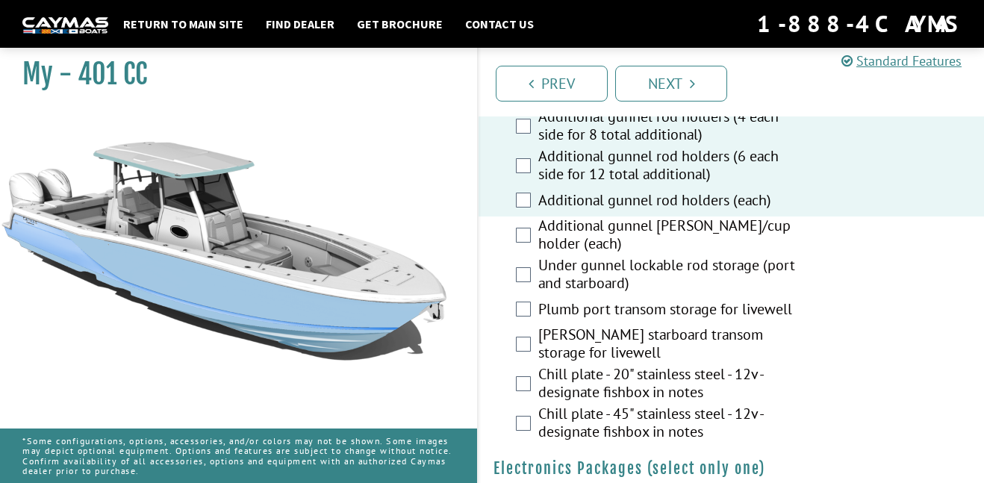
click at [774, 216] on label "Additional gunnel [PERSON_NAME]/cup holder (each)" at bounding box center [671, 236] width 267 height 40
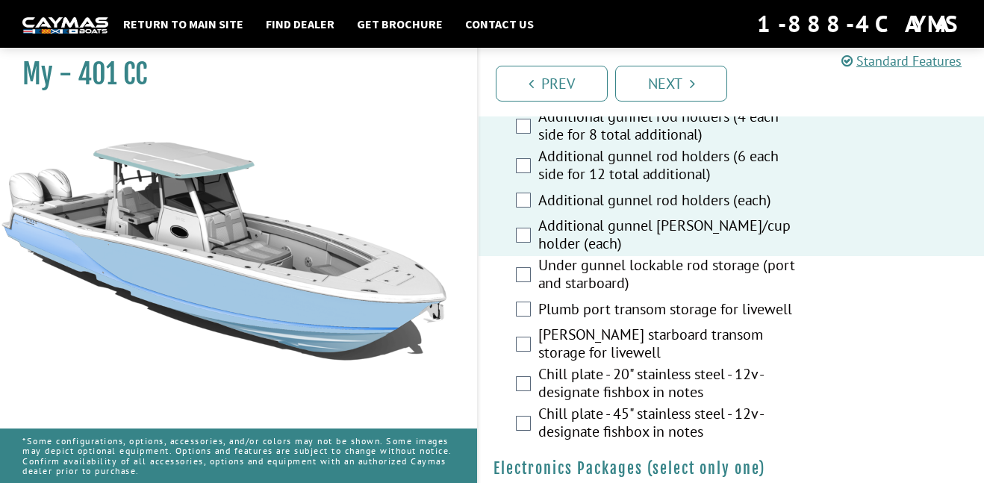
click at [769, 256] on label "Under gunnel lockable rod storage (port and starboard)" at bounding box center [671, 276] width 267 height 40
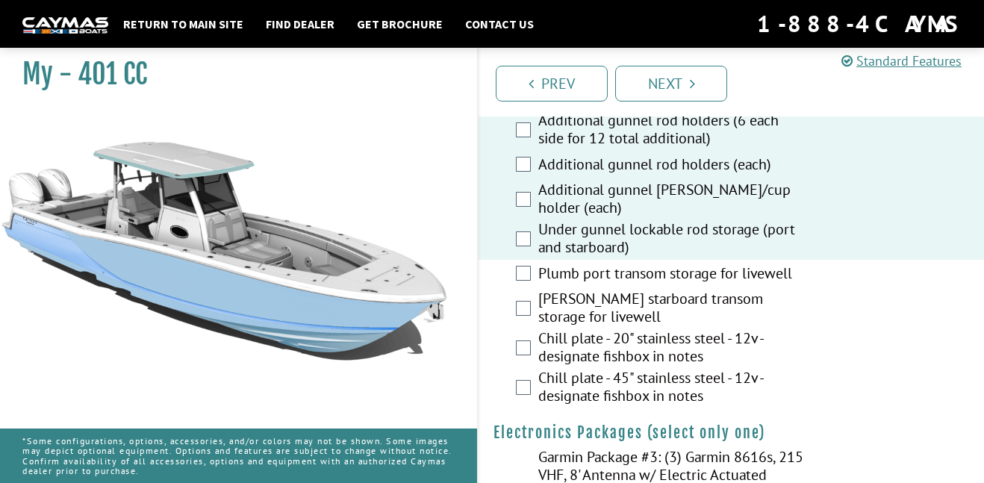
scroll to position [2318, 0]
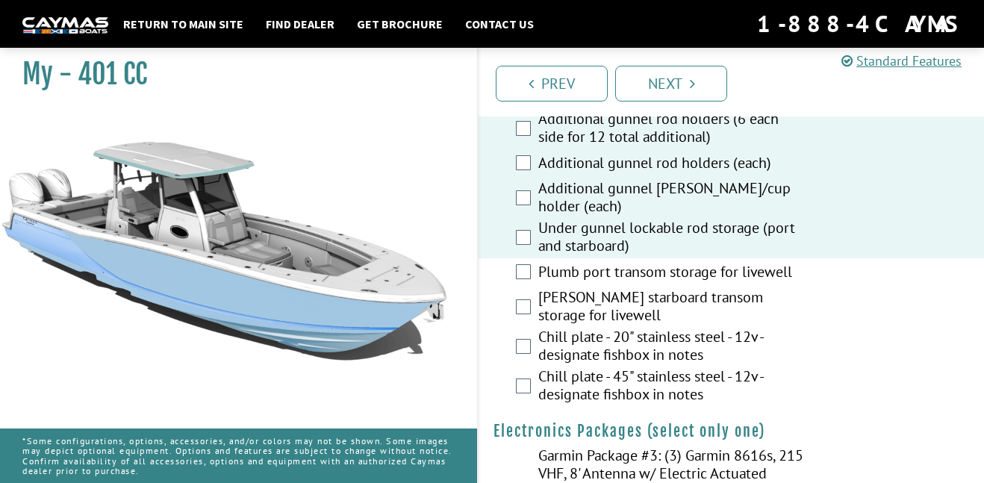
click at [785, 263] on label "Plumb port transom storage for livewell" at bounding box center [671, 274] width 267 height 22
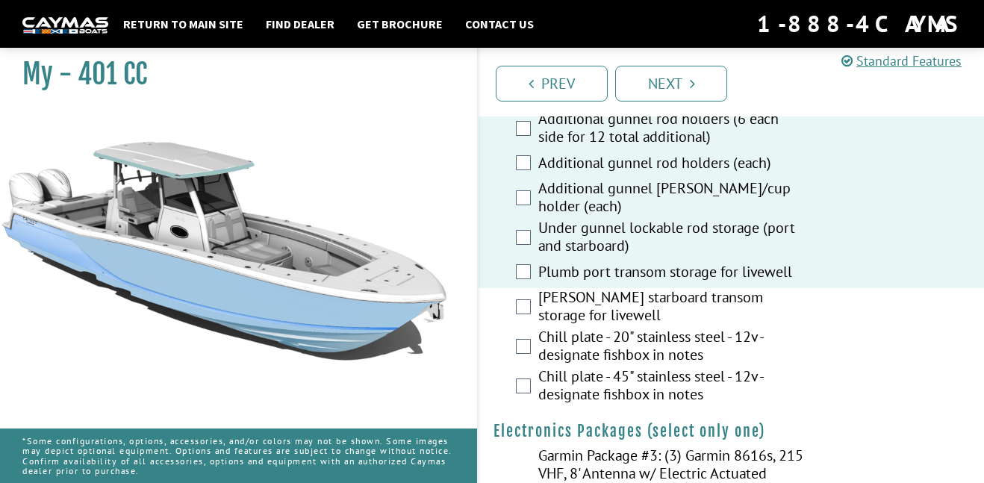
click at [754, 288] on label "[PERSON_NAME] starboard transom storage for livewell" at bounding box center [671, 308] width 267 height 40
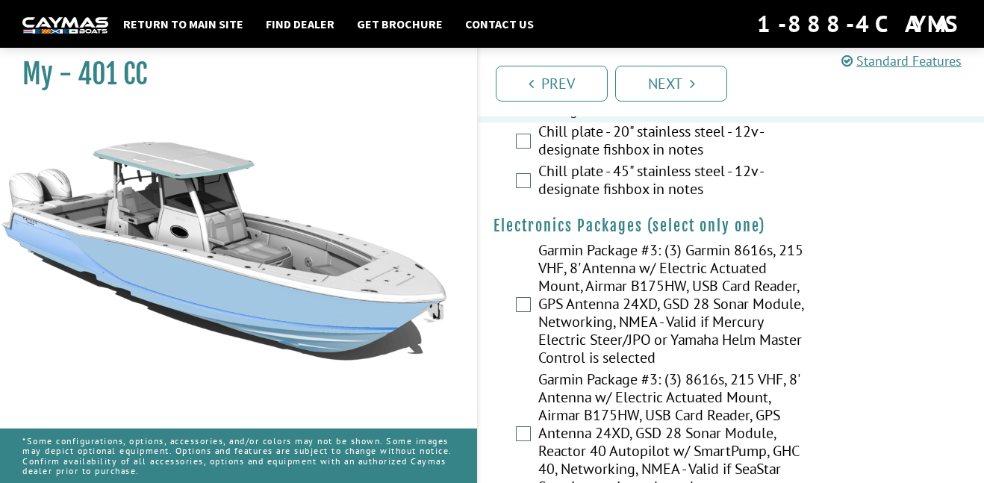
scroll to position [2545, 0]
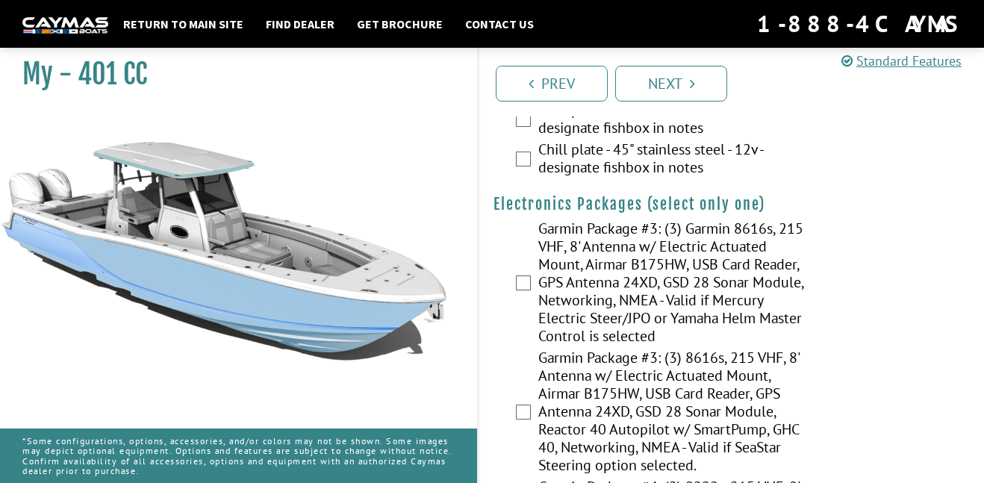
click at [735, 243] on label "Garmin Package #3: (3) Garmin 8616s, 215 VHF, 8' Antenna w/ Electric Actuated M…" at bounding box center [671, 283] width 267 height 129
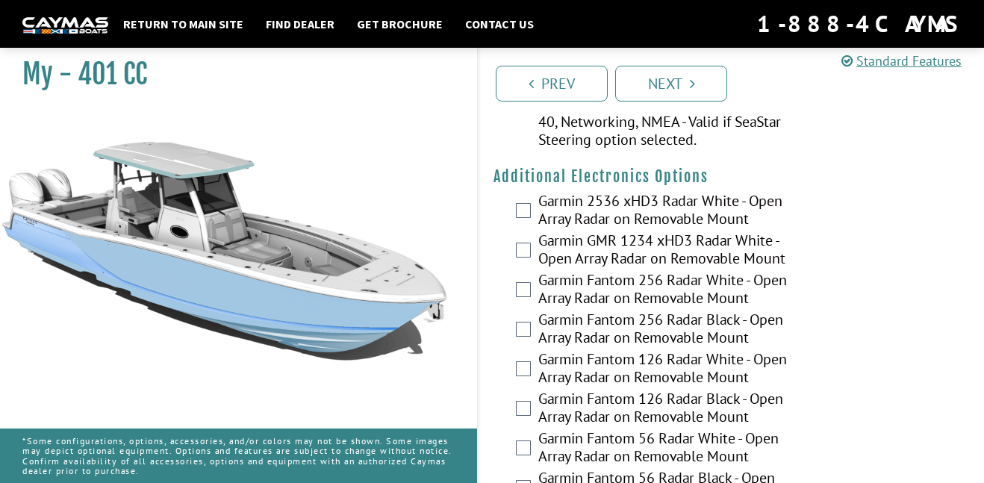
scroll to position [3130, 0]
click at [765, 191] on label "Garmin 2536 xHD3 Radar White - Open Array Radar on Removable Mount" at bounding box center [671, 211] width 267 height 40
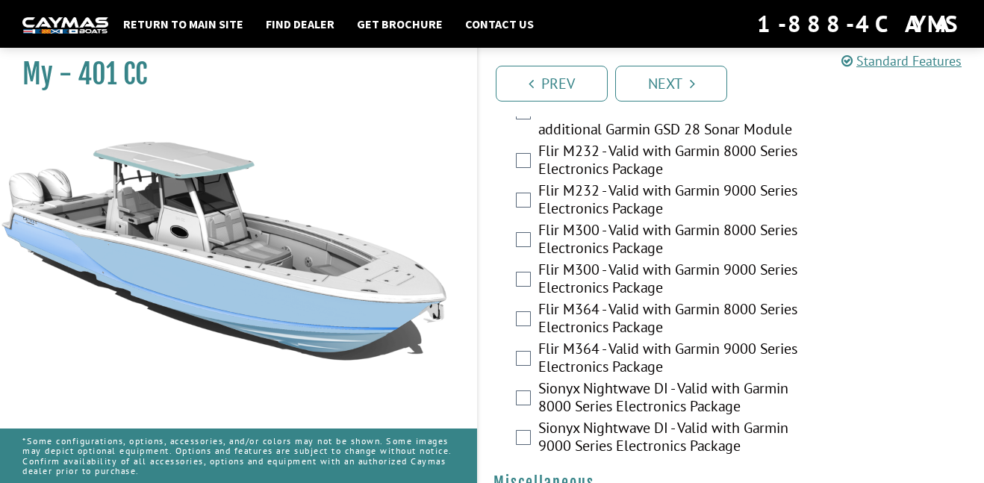
scroll to position [3866, 0]
click at [705, 378] on label "Sionyx Nightwave DI - Valid with Garmin 8000 Series Electronics Package" at bounding box center [671, 398] width 267 height 40
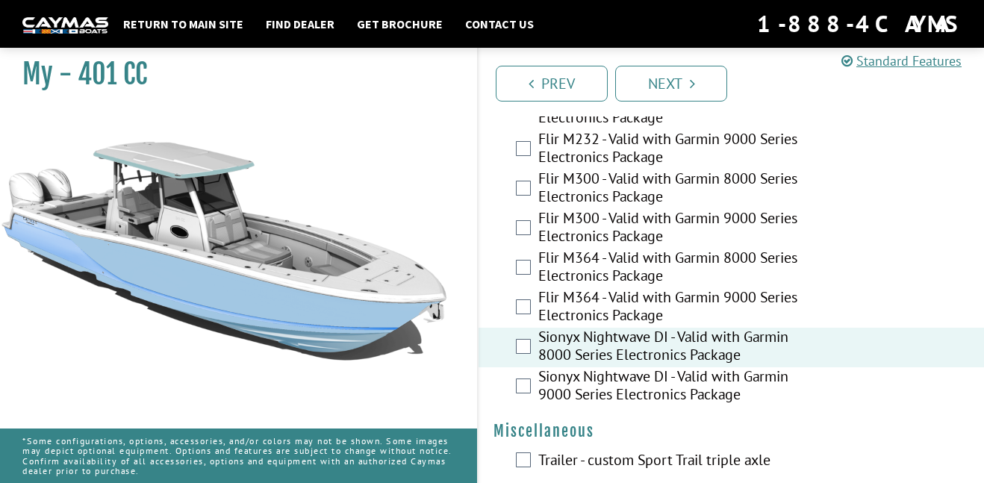
scroll to position [3920, 0]
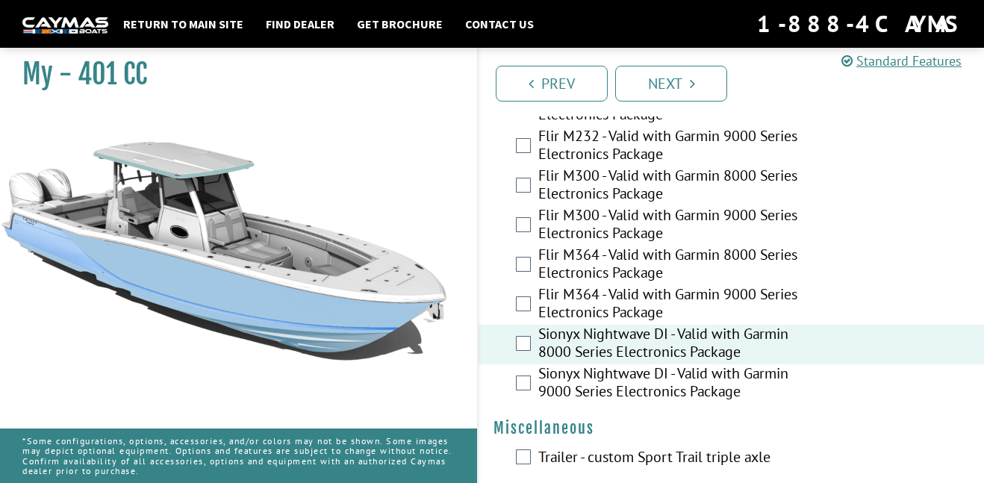
click at [658, 448] on label "Trailer - custom Sport Trail triple axle" at bounding box center [671, 459] width 267 height 22
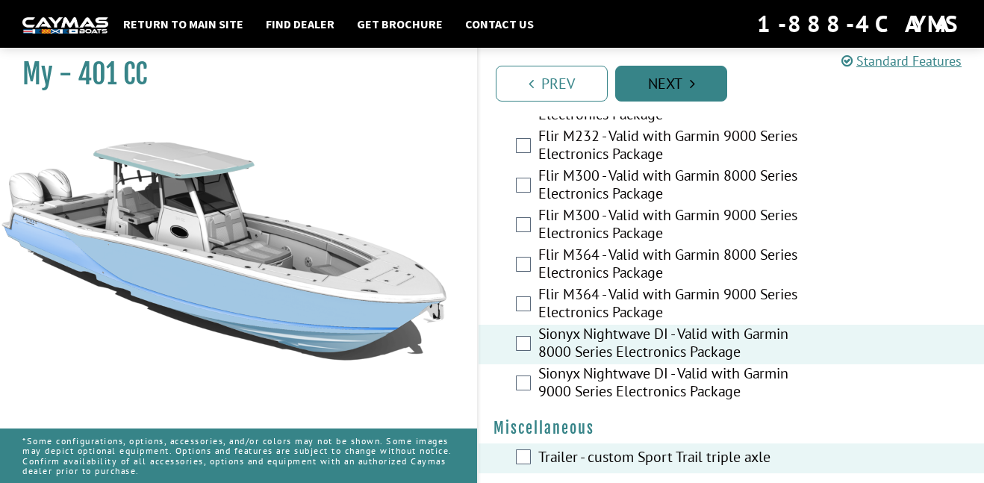
click at [693, 81] on icon "Pagination" at bounding box center [692, 83] width 5 height 15
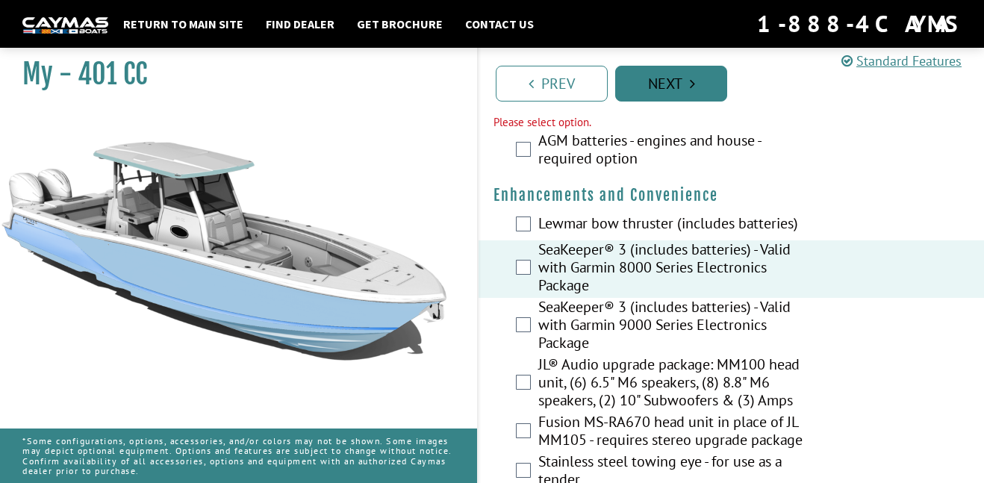
scroll to position [455, 0]
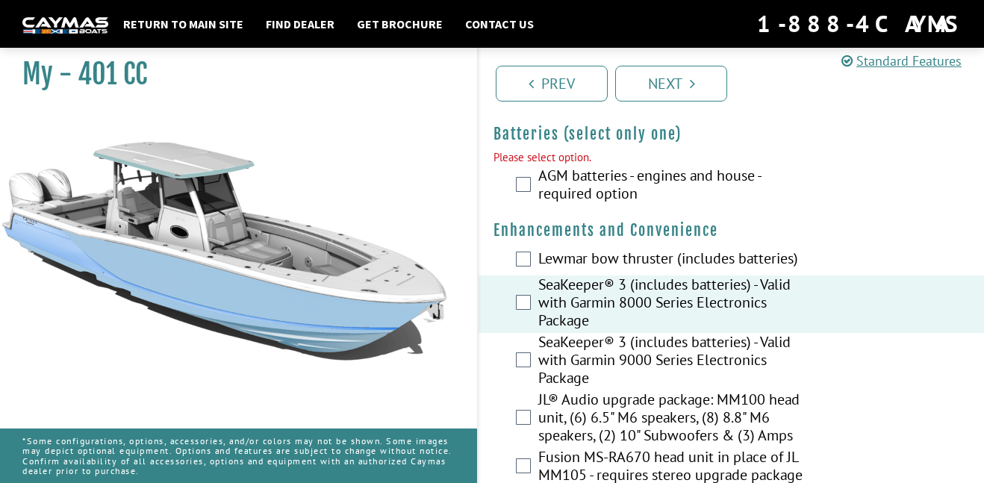
click at [591, 184] on label "AGM batteries - engines and house - required option" at bounding box center [671, 186] width 267 height 40
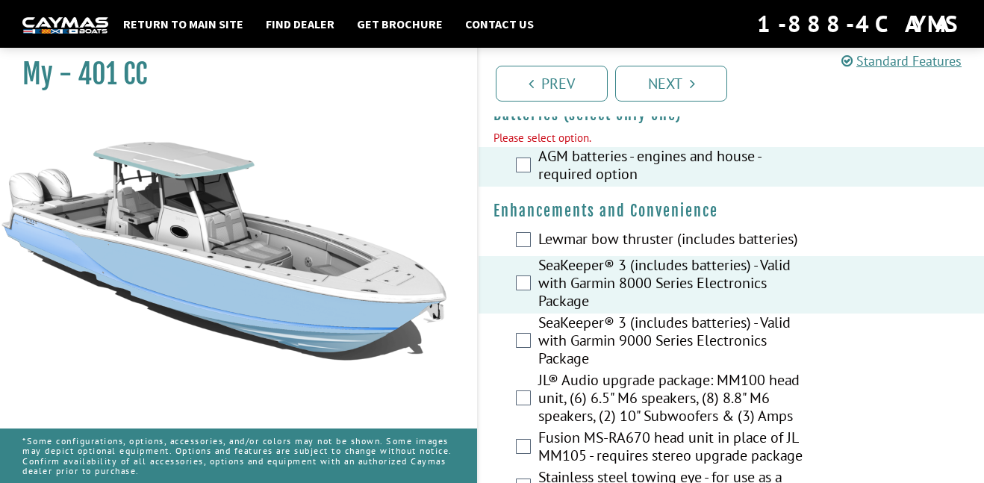
scroll to position [480, 0]
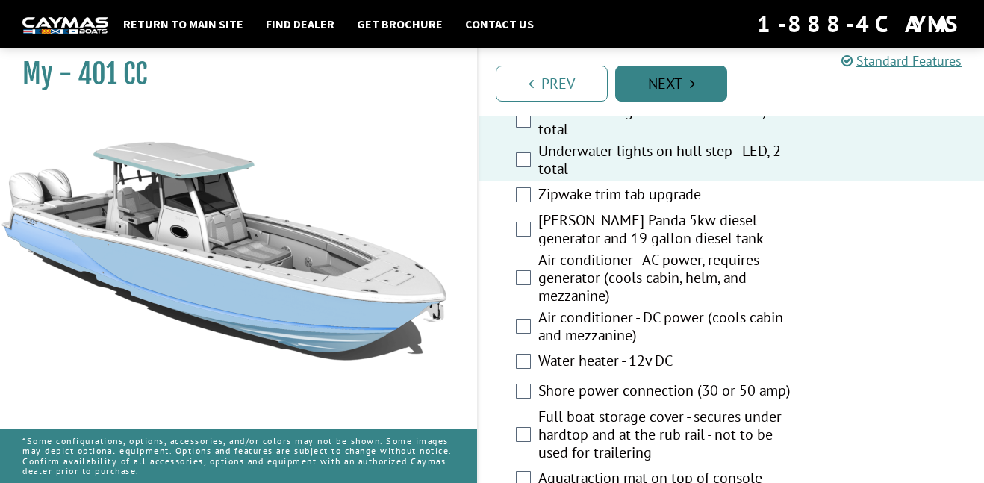
click at [698, 78] on link "Next" at bounding box center [671, 84] width 112 height 36
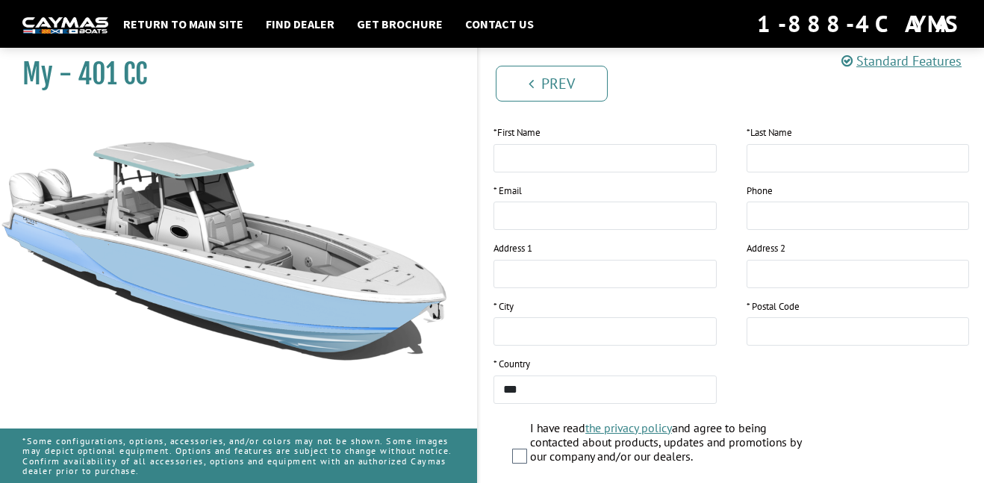
scroll to position [237, 0]
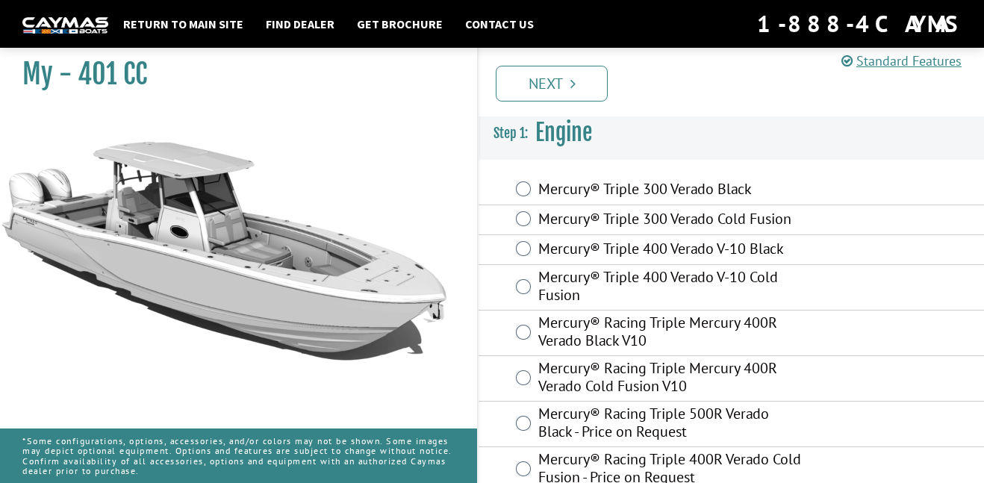
scroll to position [237, 0]
